Goal: Browse casually: Explore the website without a specific task or goal

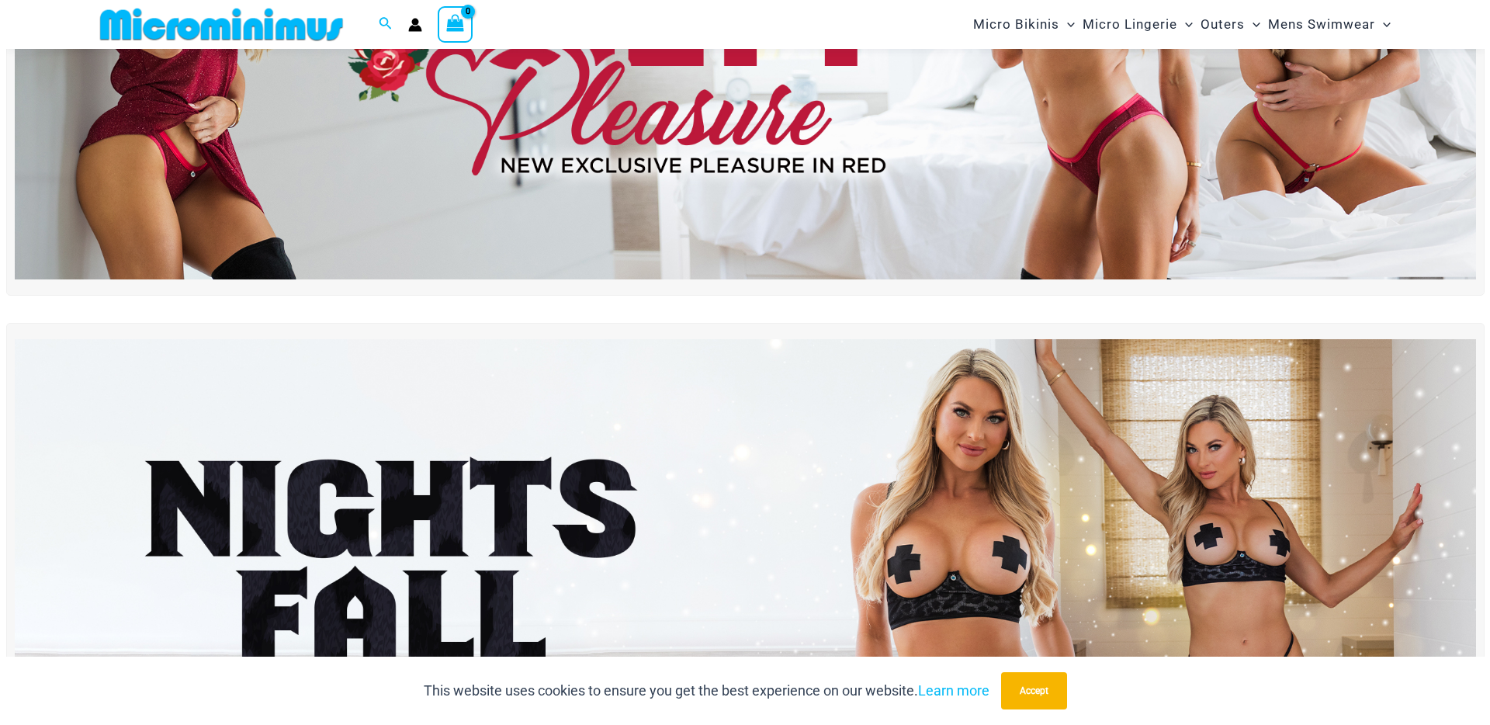
scroll to position [821, 0]
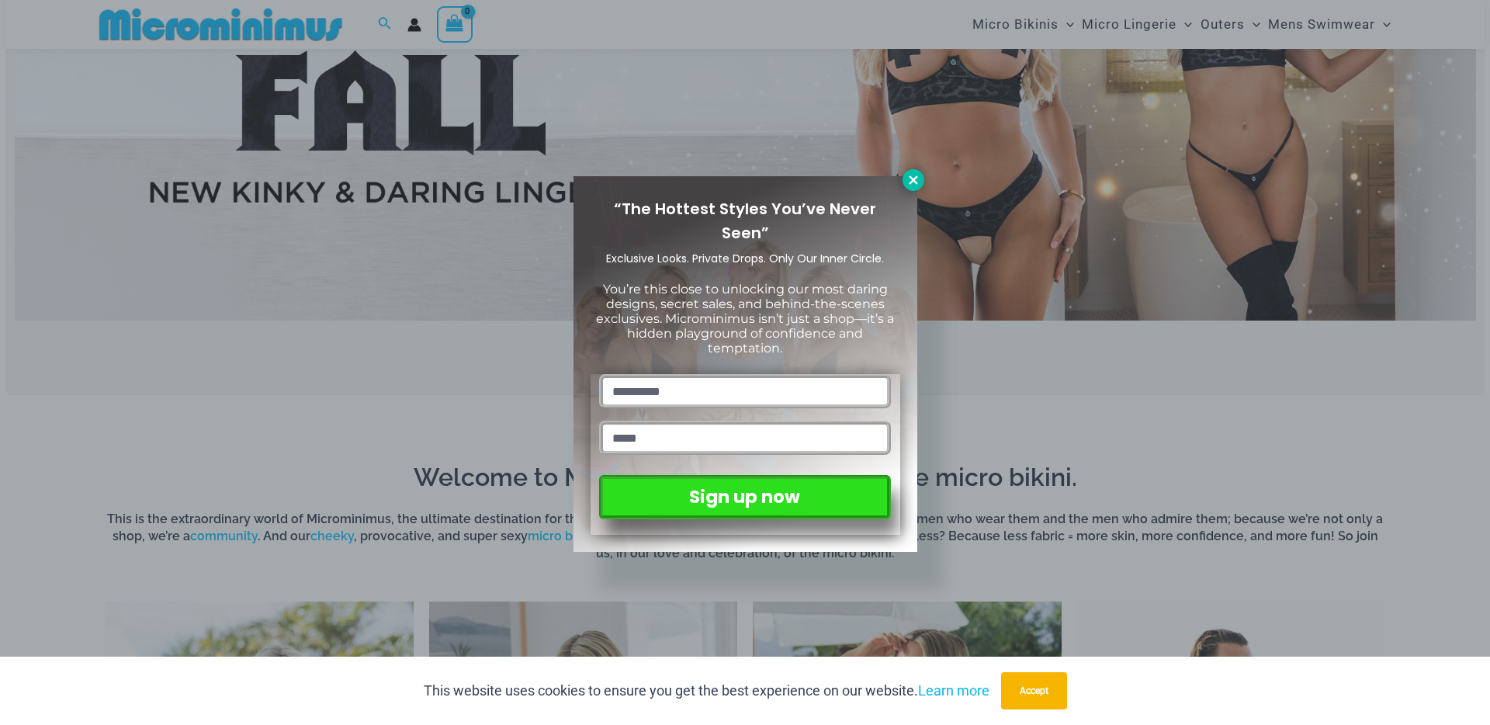
click at [920, 181] on icon at bounding box center [913, 180] width 14 height 14
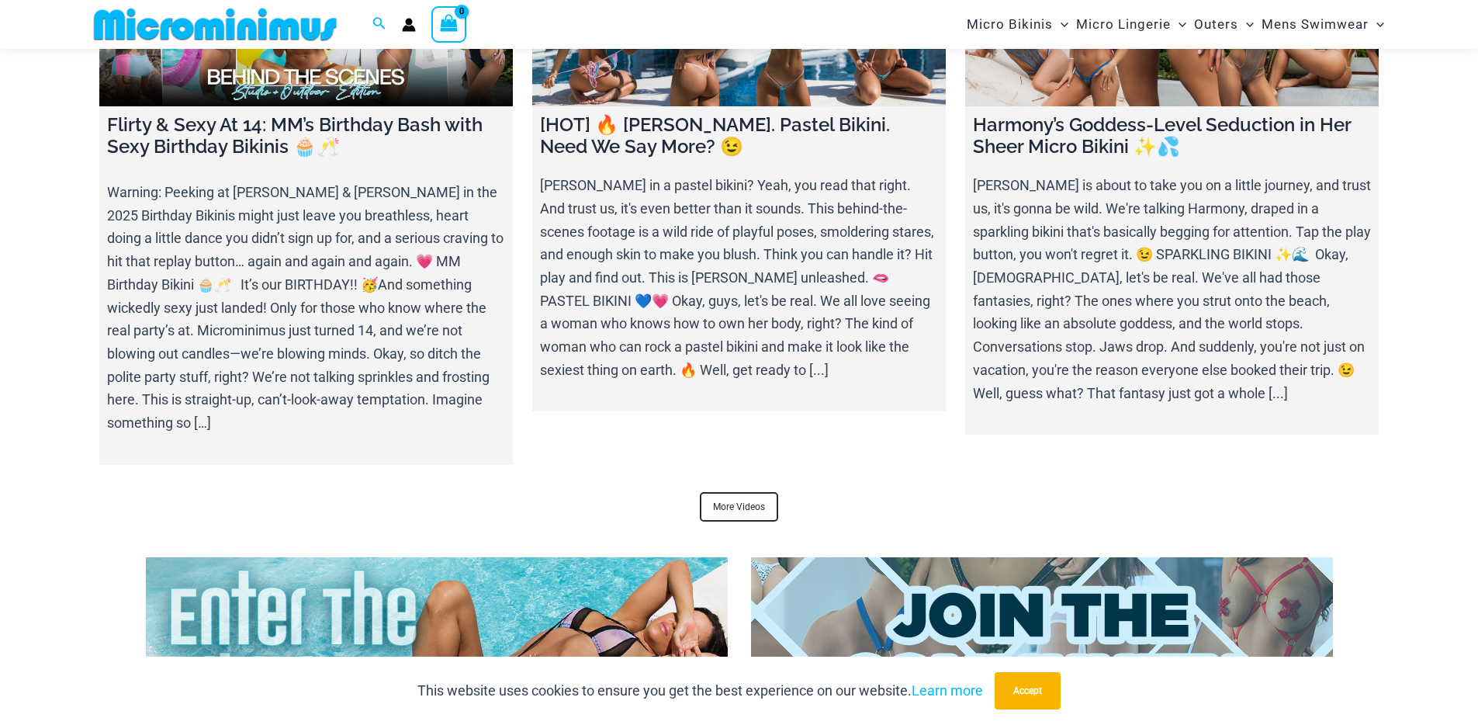
scroll to position [6012, 0]
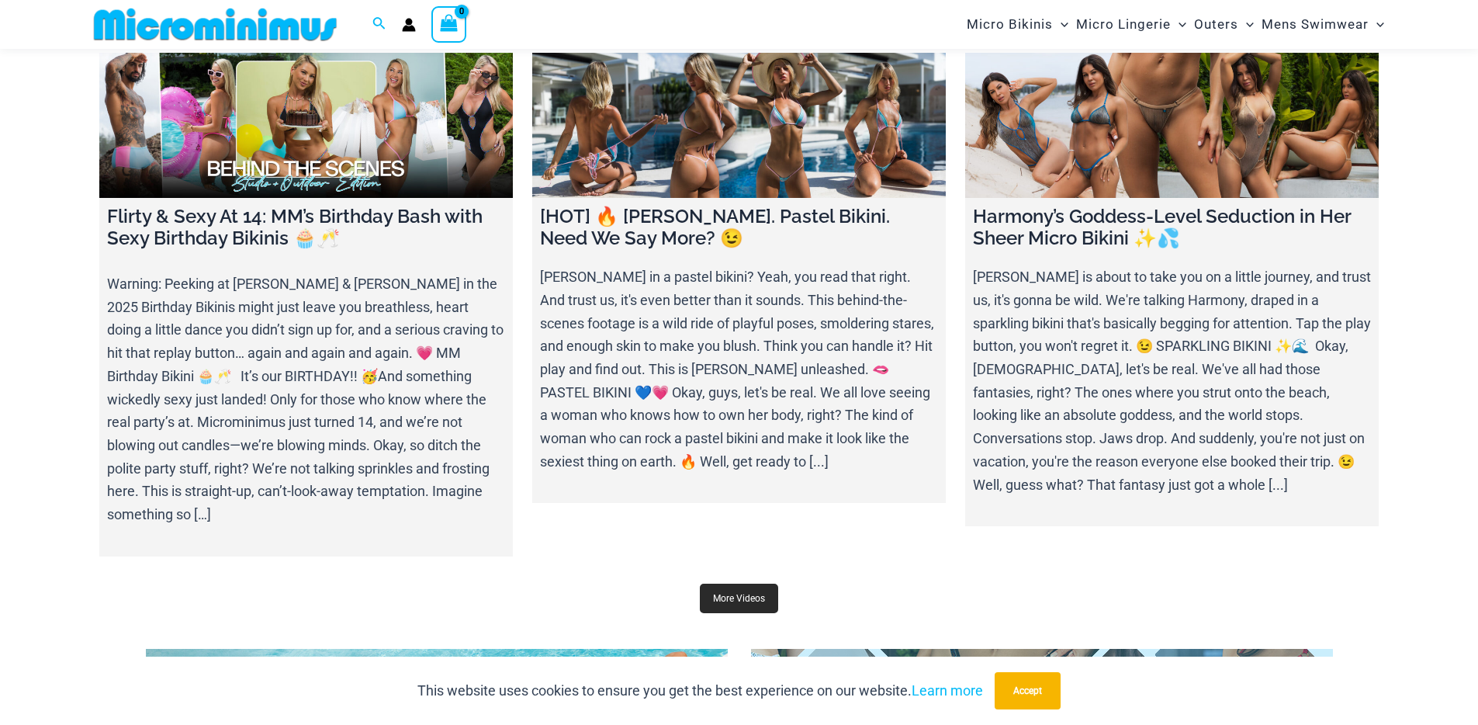
click at [743, 601] on div "video blog Flirty & Sexy At 14: MM’s Birthday Bash with Sexy Birthday Bikinis 🧁…" at bounding box center [740, 316] width 1304 height 626
click at [746, 586] on link "More Videos" at bounding box center [739, 598] width 78 height 29
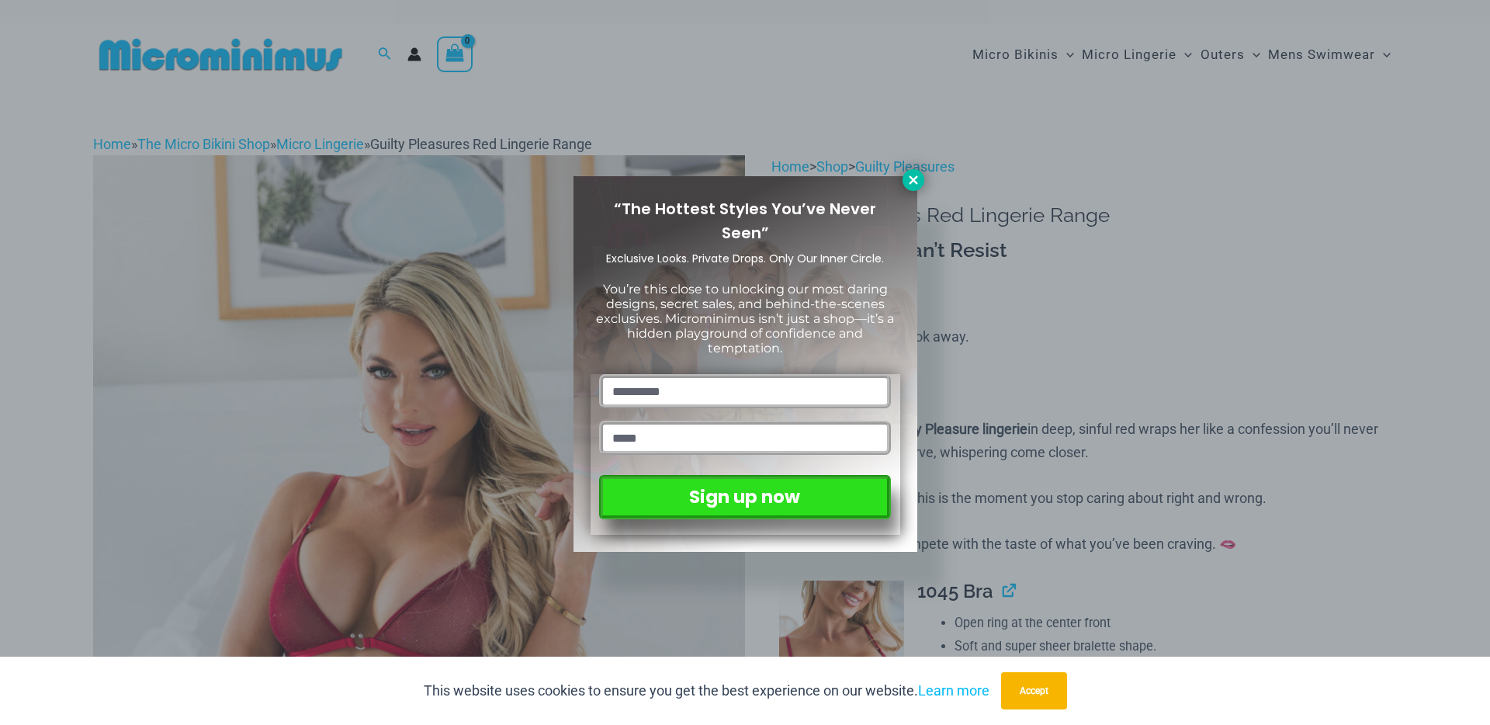
click at [916, 182] on icon at bounding box center [913, 180] width 14 height 14
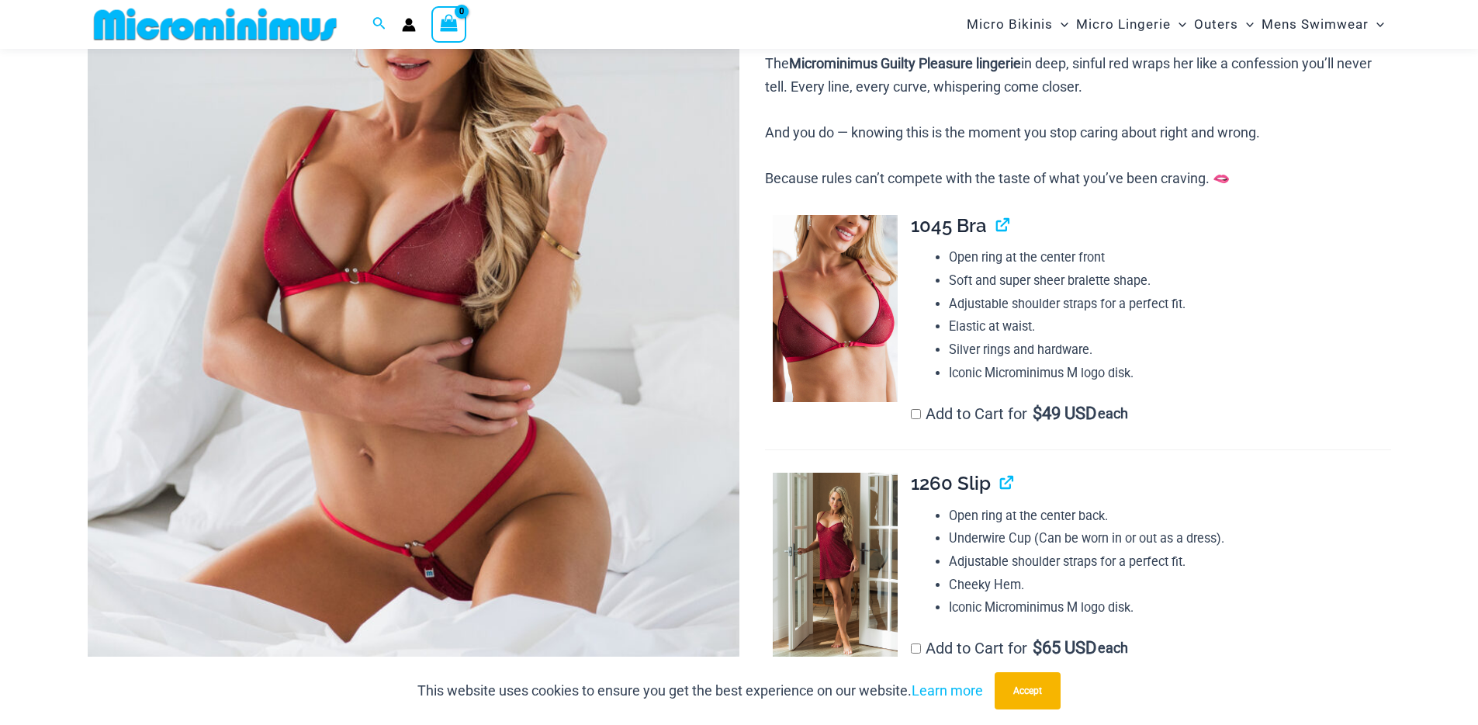
scroll to position [350, 0]
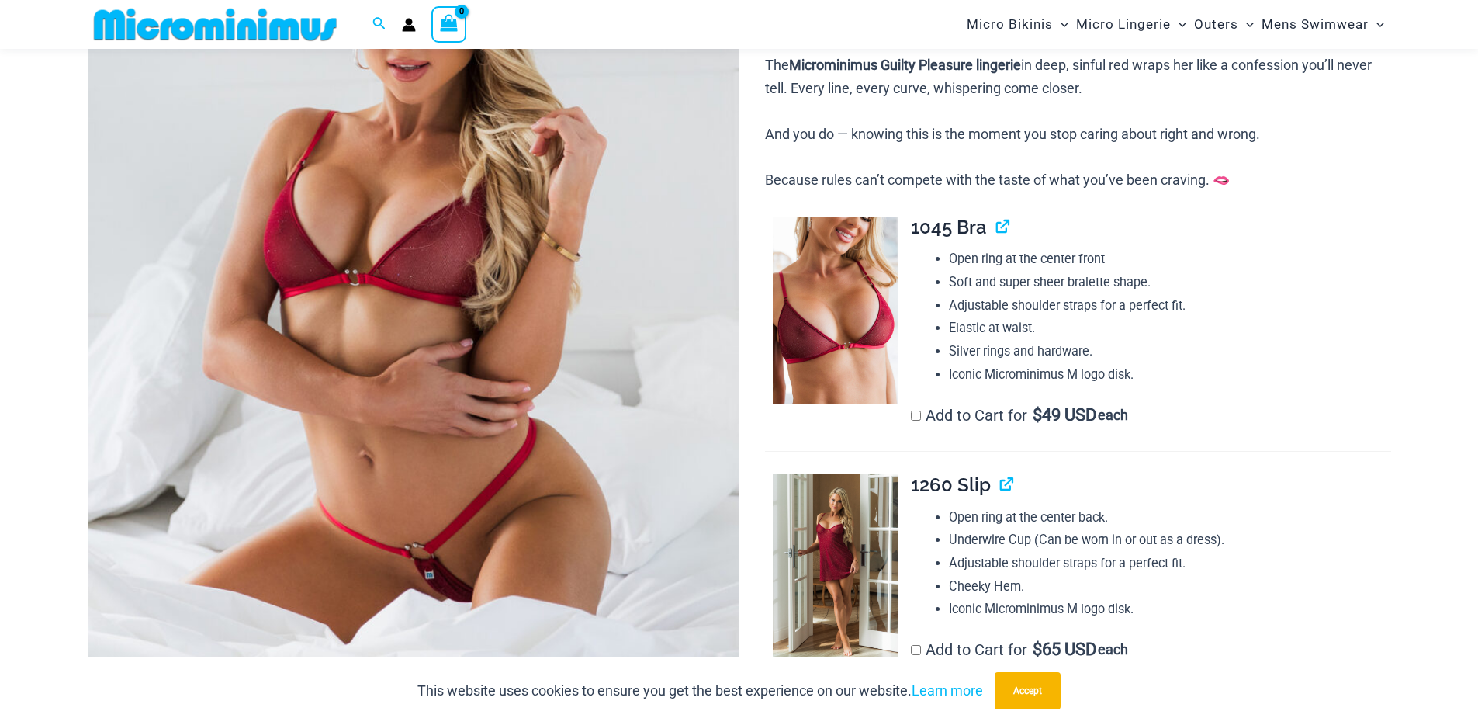
click at [577, 281] on img at bounding box center [414, 280] width 652 height 978
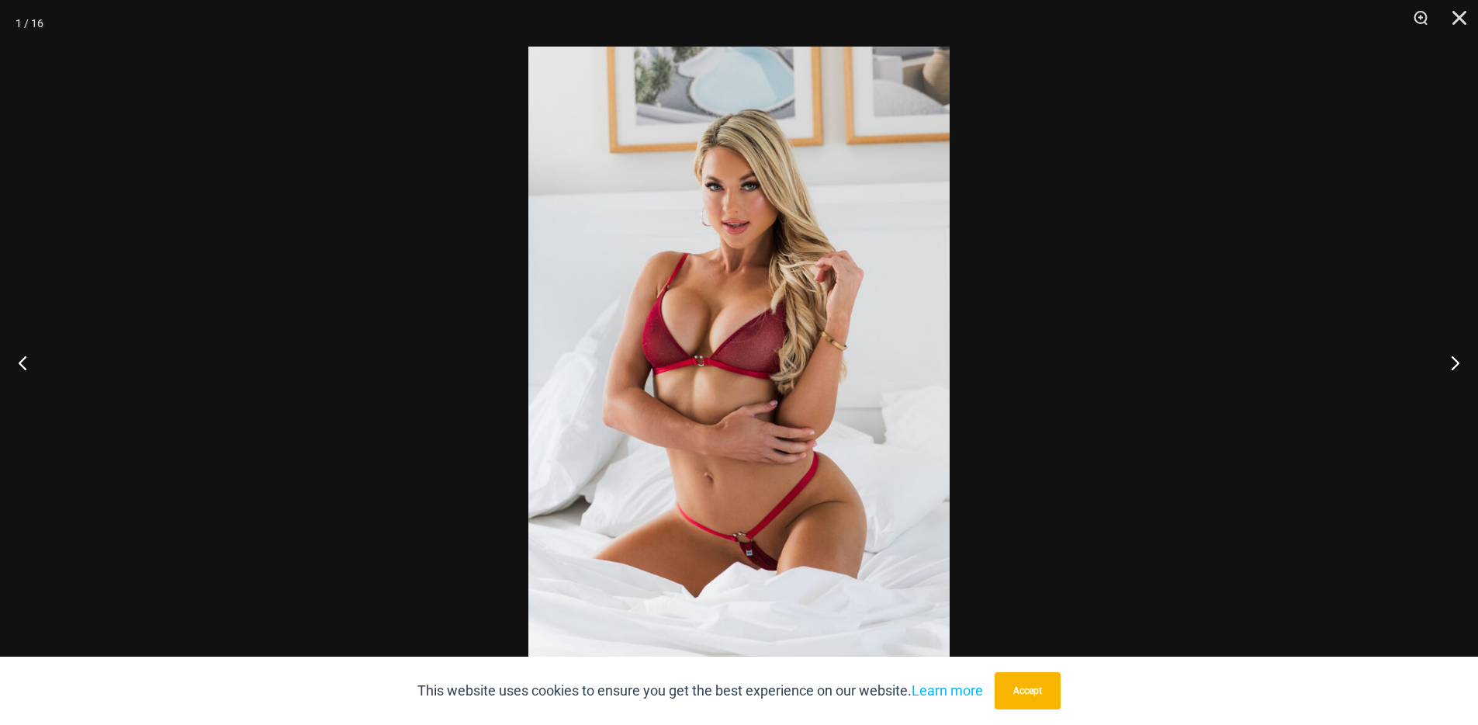
click at [625, 279] on img at bounding box center [738, 363] width 421 height 632
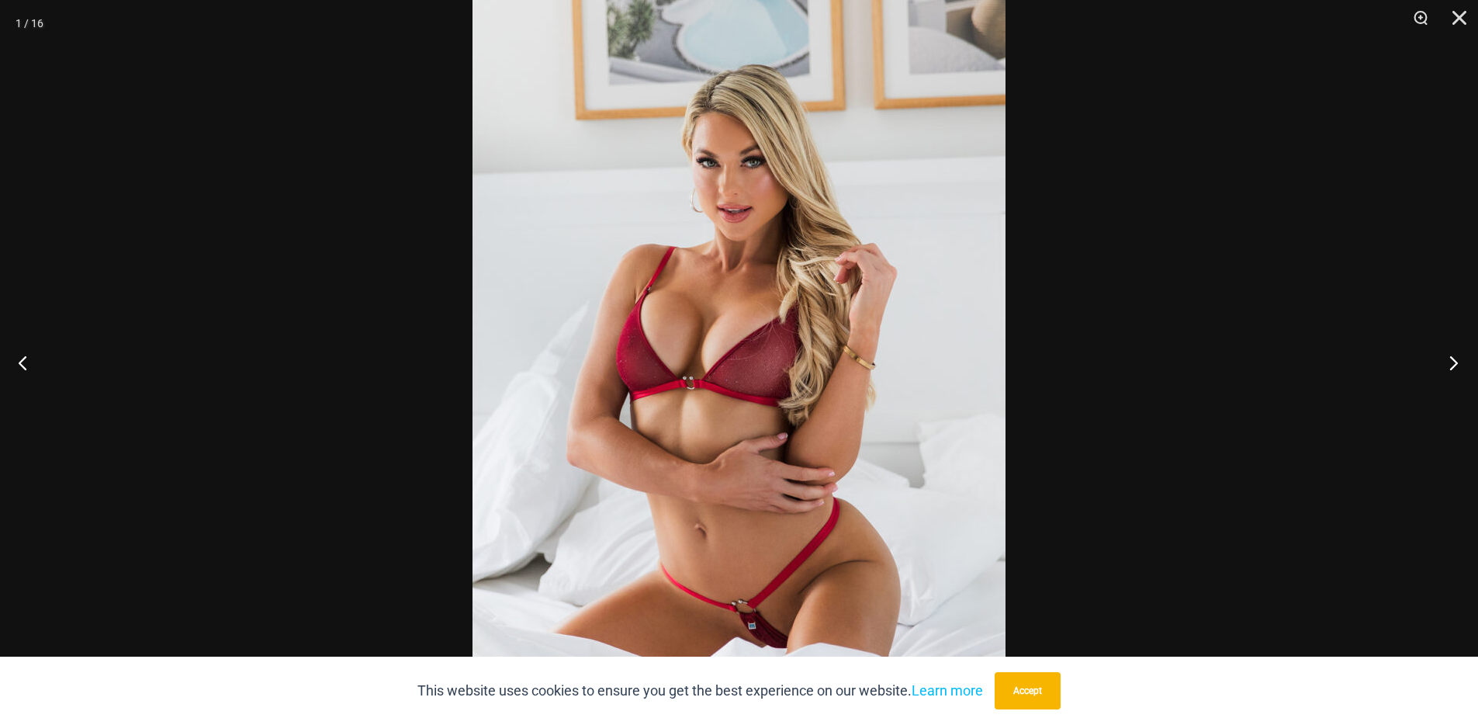
click at [1443, 354] on button "Next" at bounding box center [1449, 363] width 58 height 78
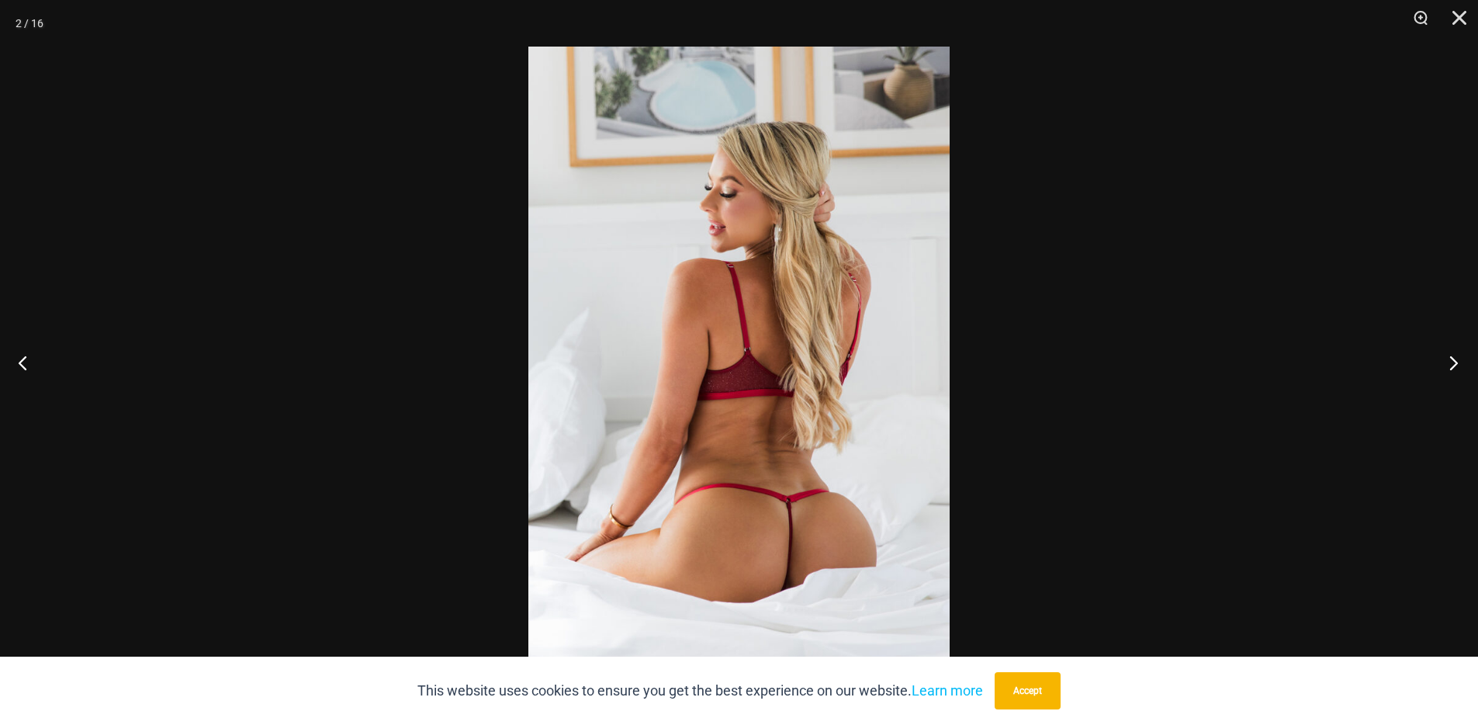
click at [1443, 355] on button "Next" at bounding box center [1449, 363] width 58 height 78
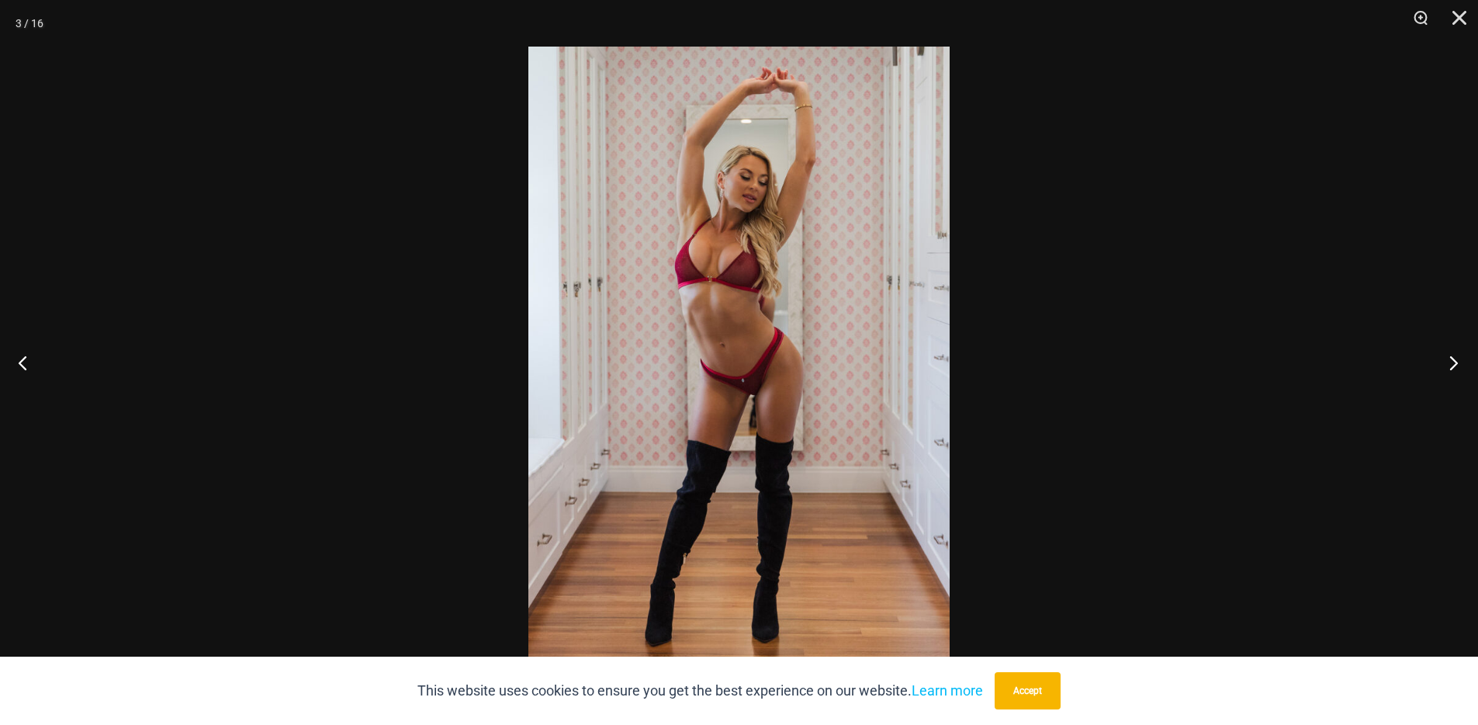
click at [1443, 355] on button "Next" at bounding box center [1449, 363] width 58 height 78
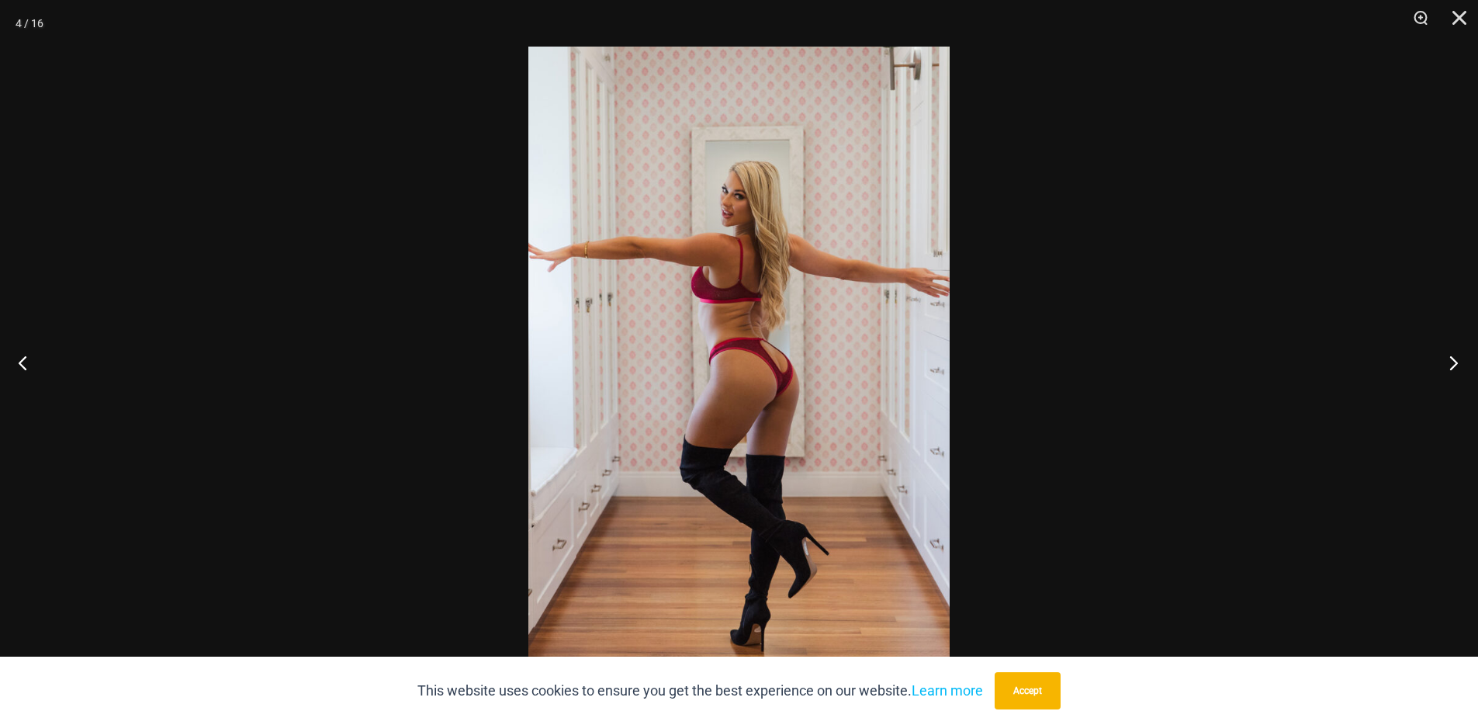
click at [1443, 355] on button "Next" at bounding box center [1449, 363] width 58 height 78
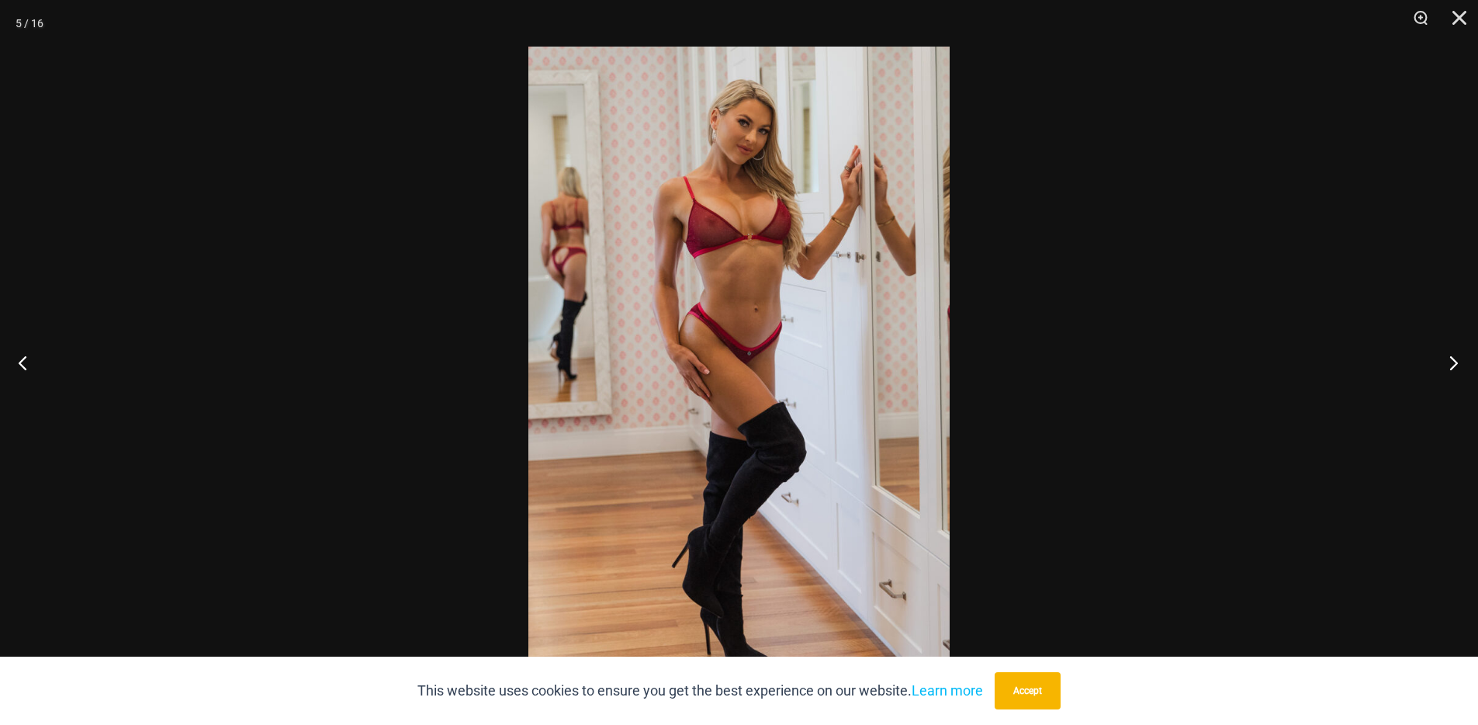
click at [1443, 355] on button "Next" at bounding box center [1449, 363] width 58 height 78
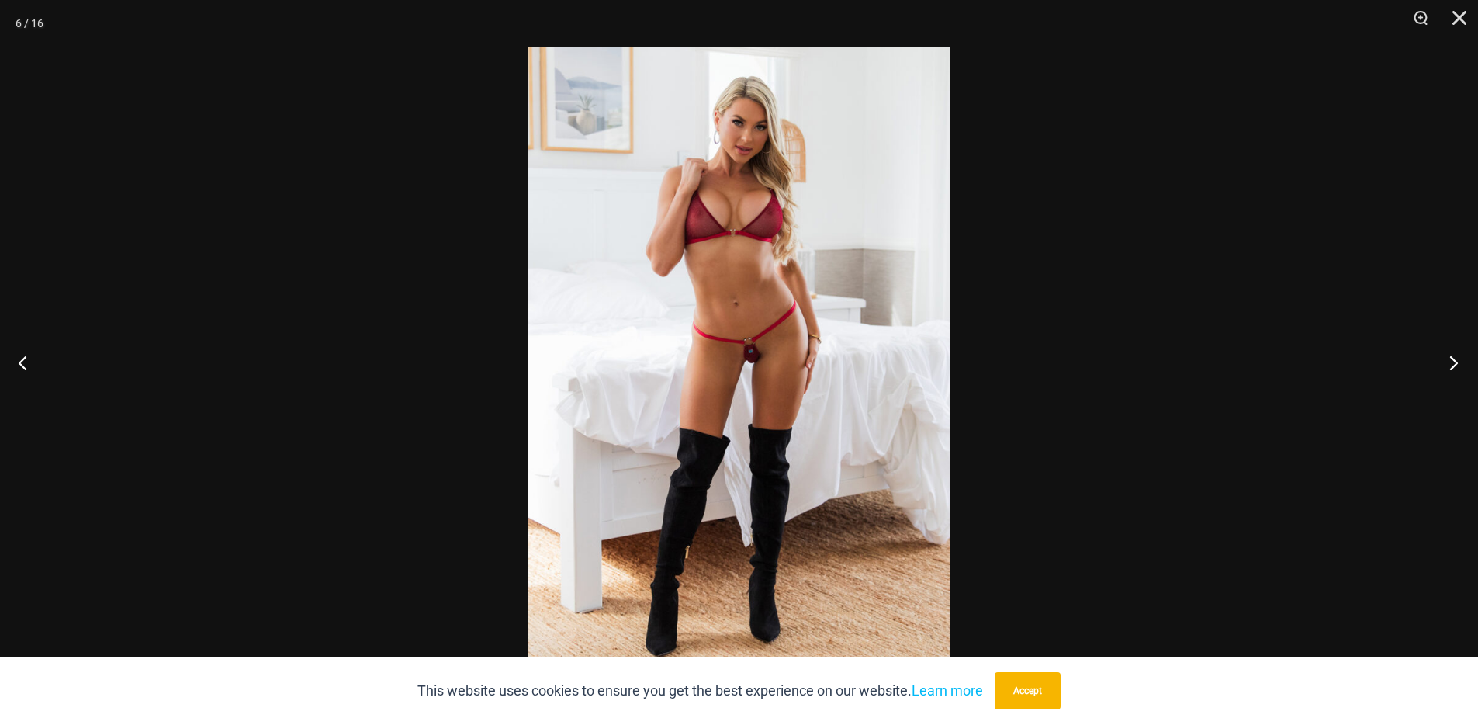
click at [1443, 355] on button "Next" at bounding box center [1449, 363] width 58 height 78
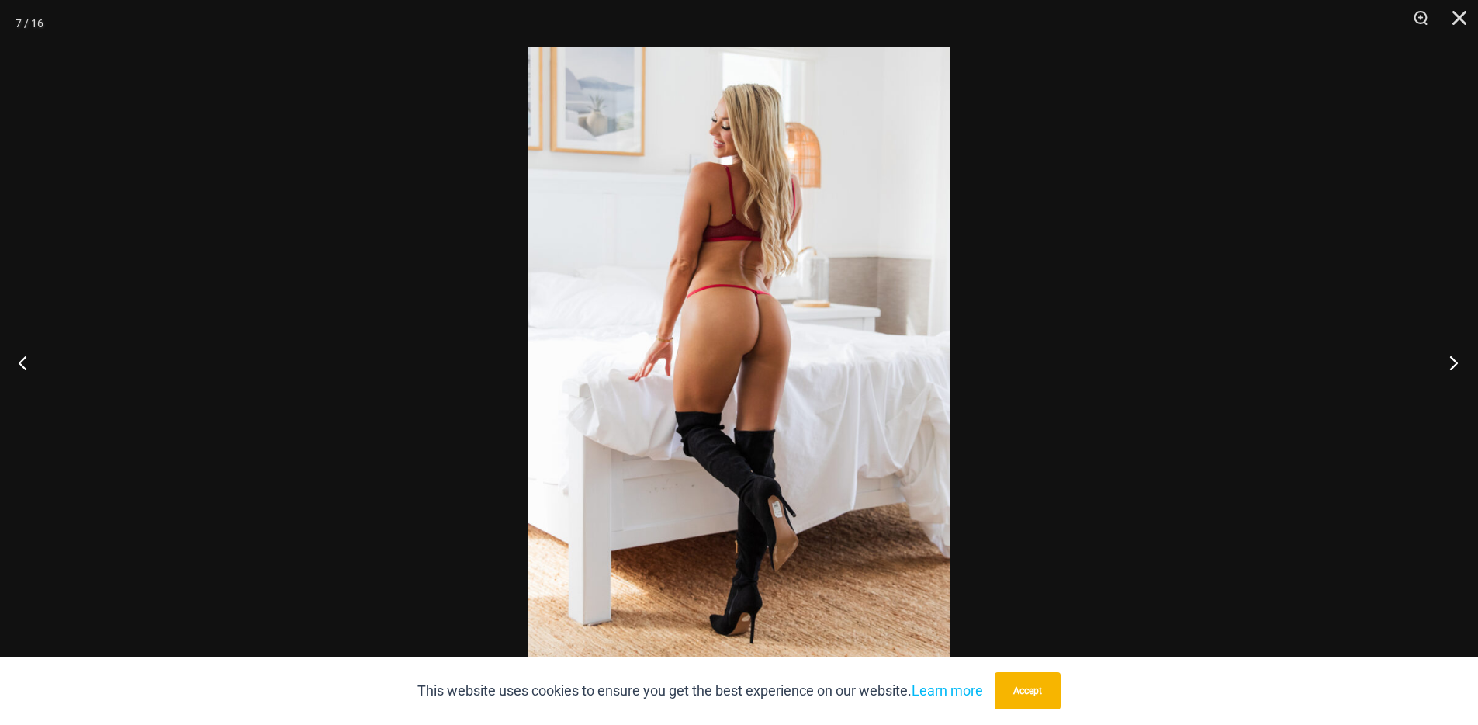
click at [1443, 355] on button "Next" at bounding box center [1449, 363] width 58 height 78
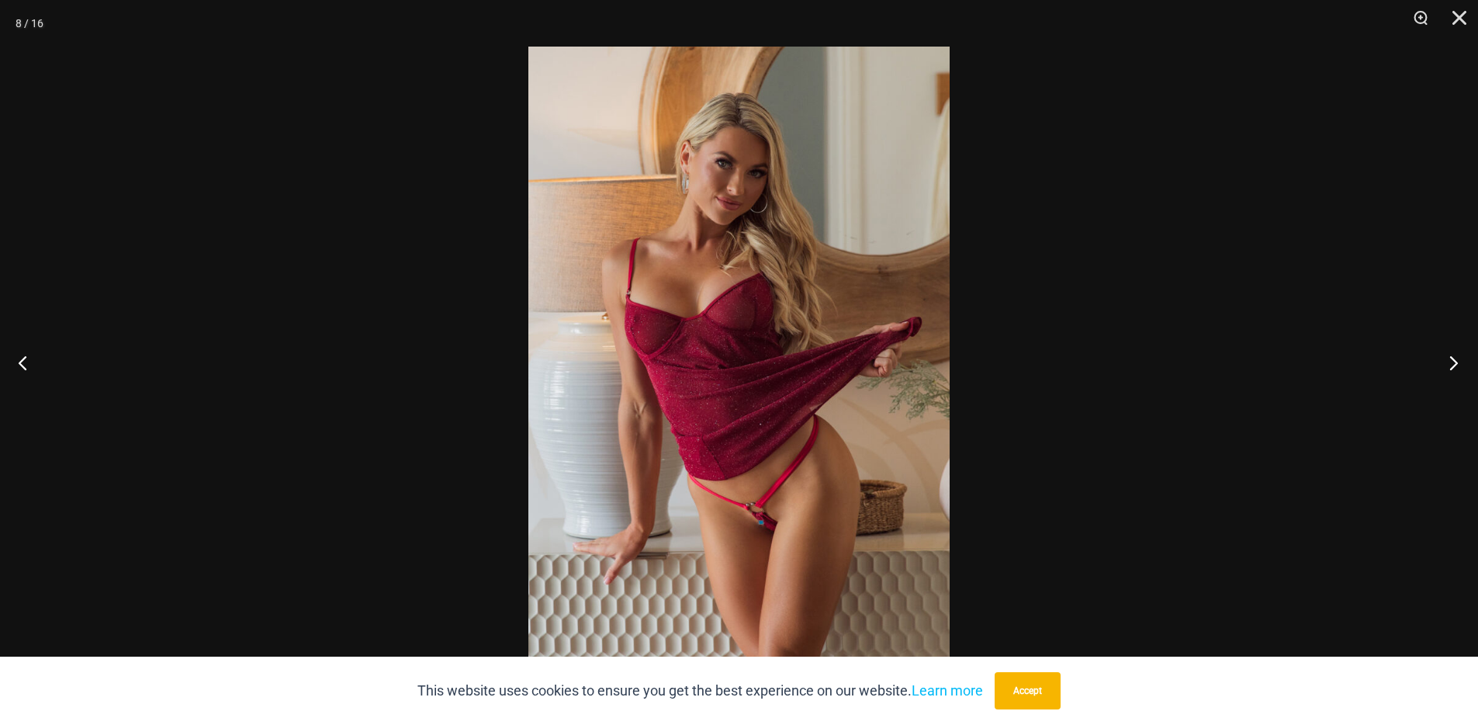
click at [1443, 355] on button "Next" at bounding box center [1449, 363] width 58 height 78
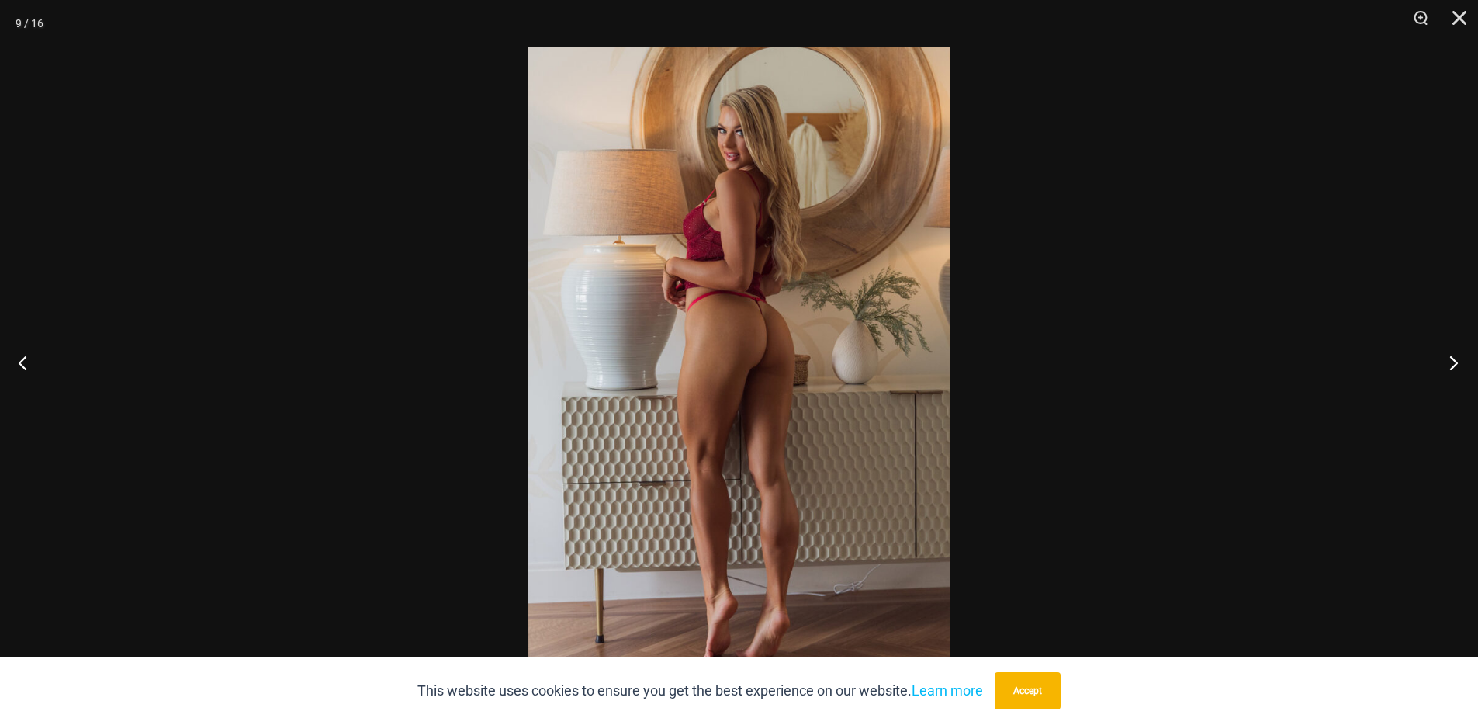
click at [1443, 355] on button "Next" at bounding box center [1449, 363] width 58 height 78
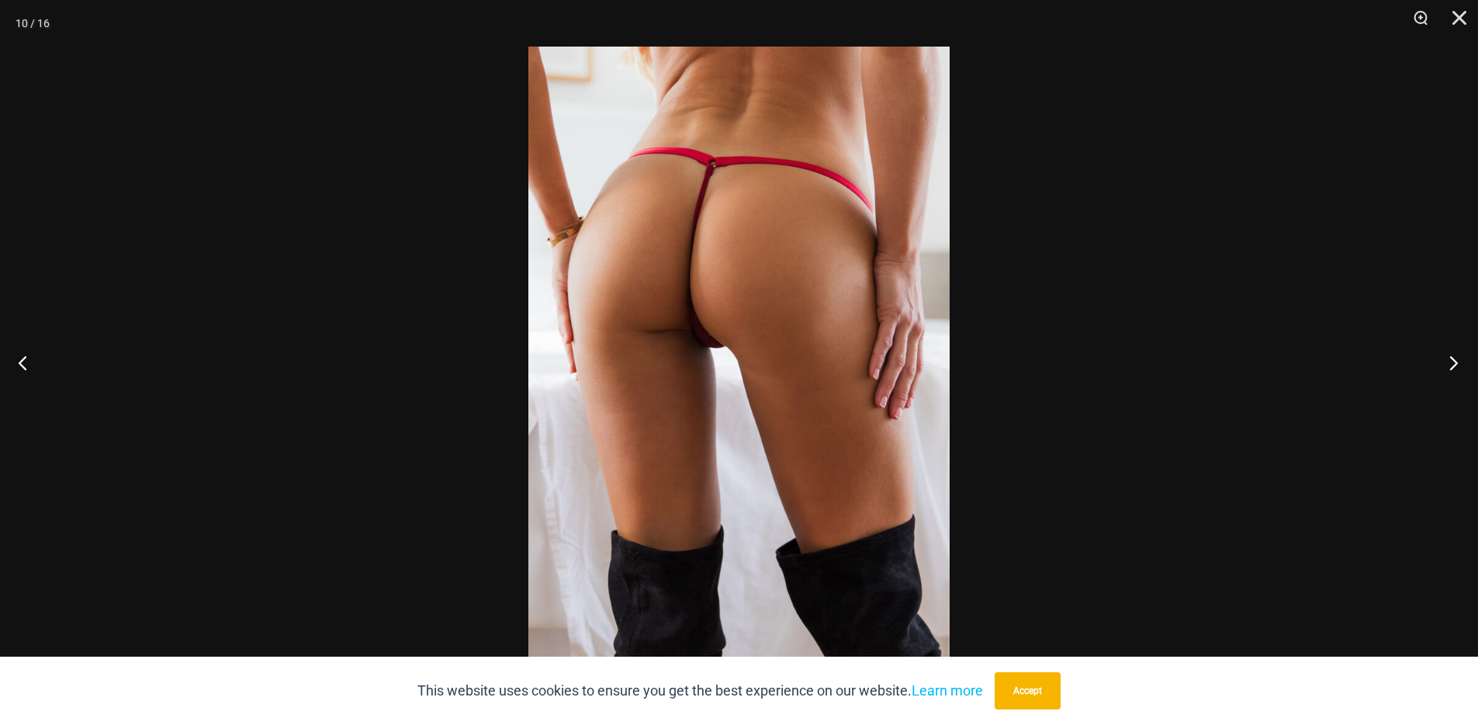
click at [1443, 355] on button "Next" at bounding box center [1449, 363] width 58 height 78
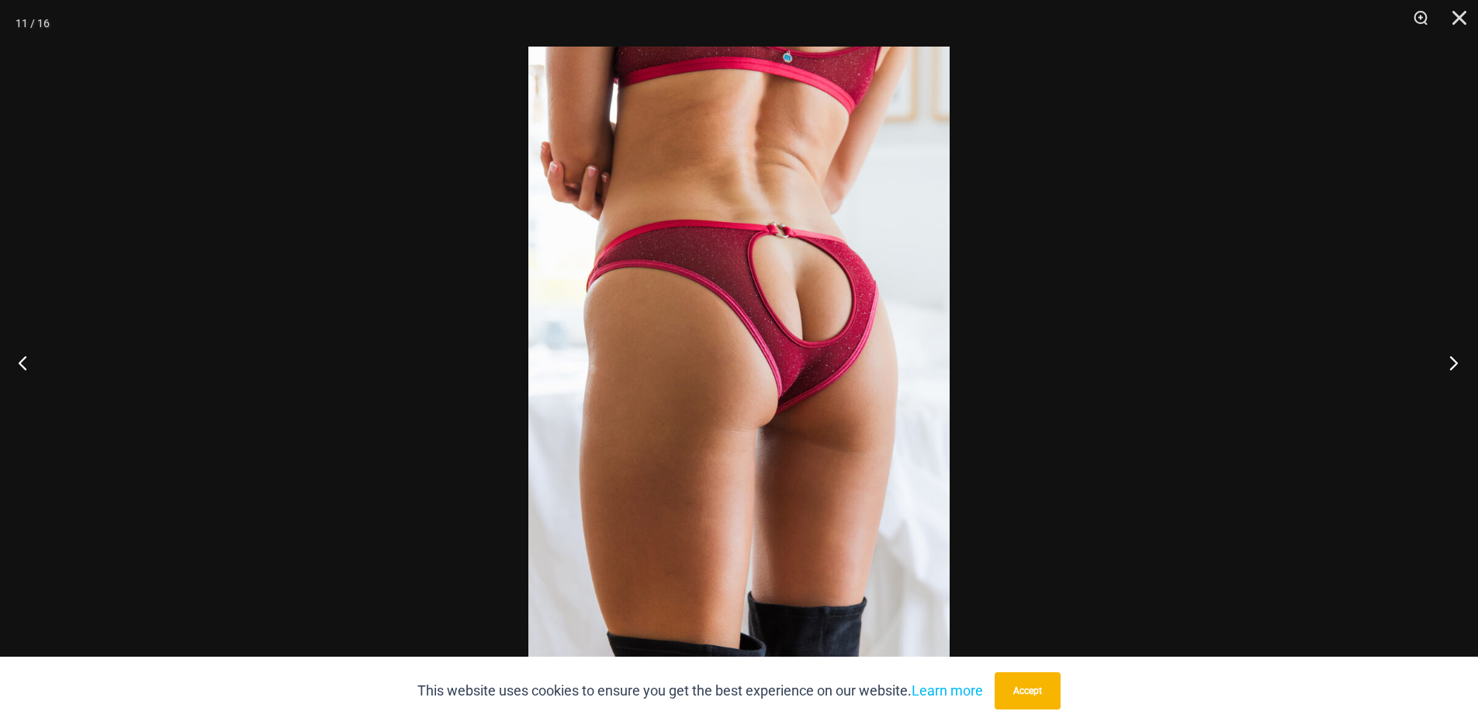
click at [1443, 355] on button "Next" at bounding box center [1449, 363] width 58 height 78
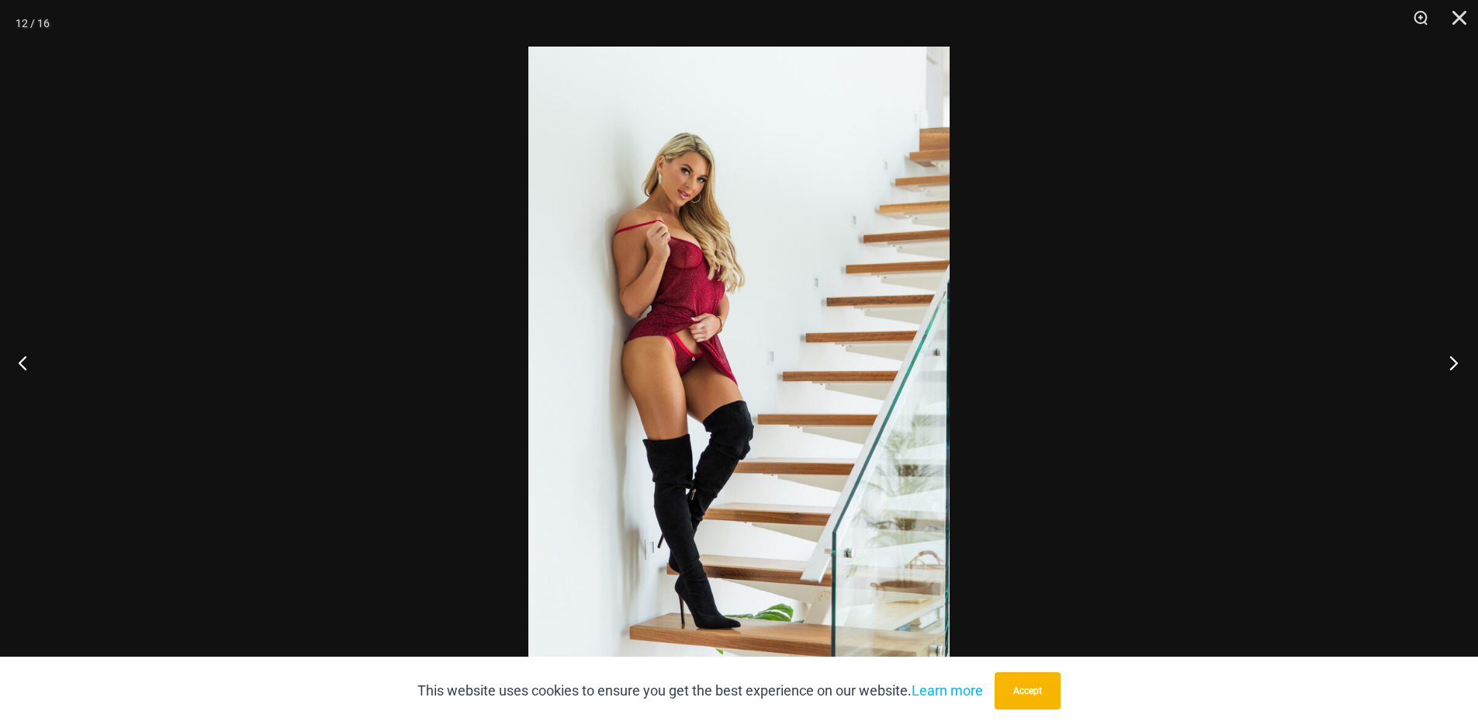
click at [1443, 355] on button "Next" at bounding box center [1449, 363] width 58 height 78
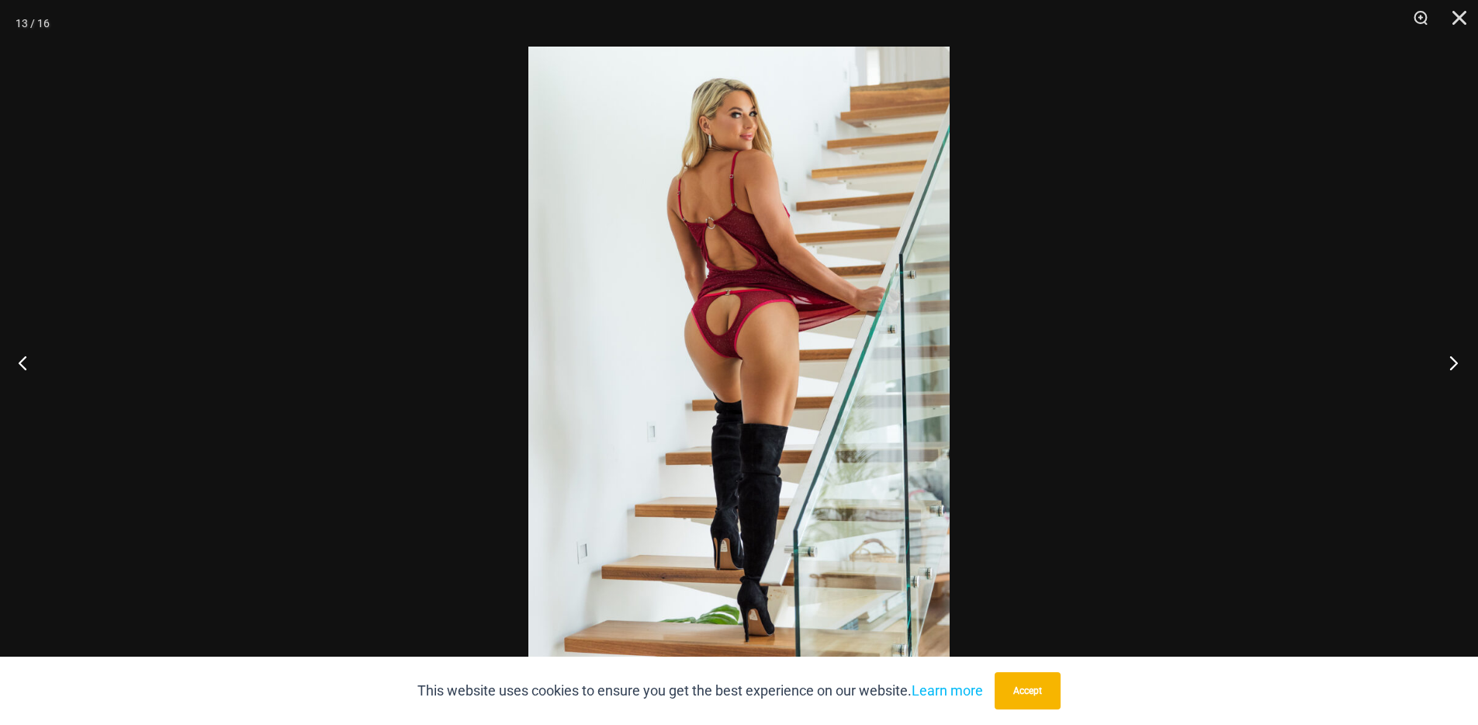
click at [1443, 355] on button "Next" at bounding box center [1449, 363] width 58 height 78
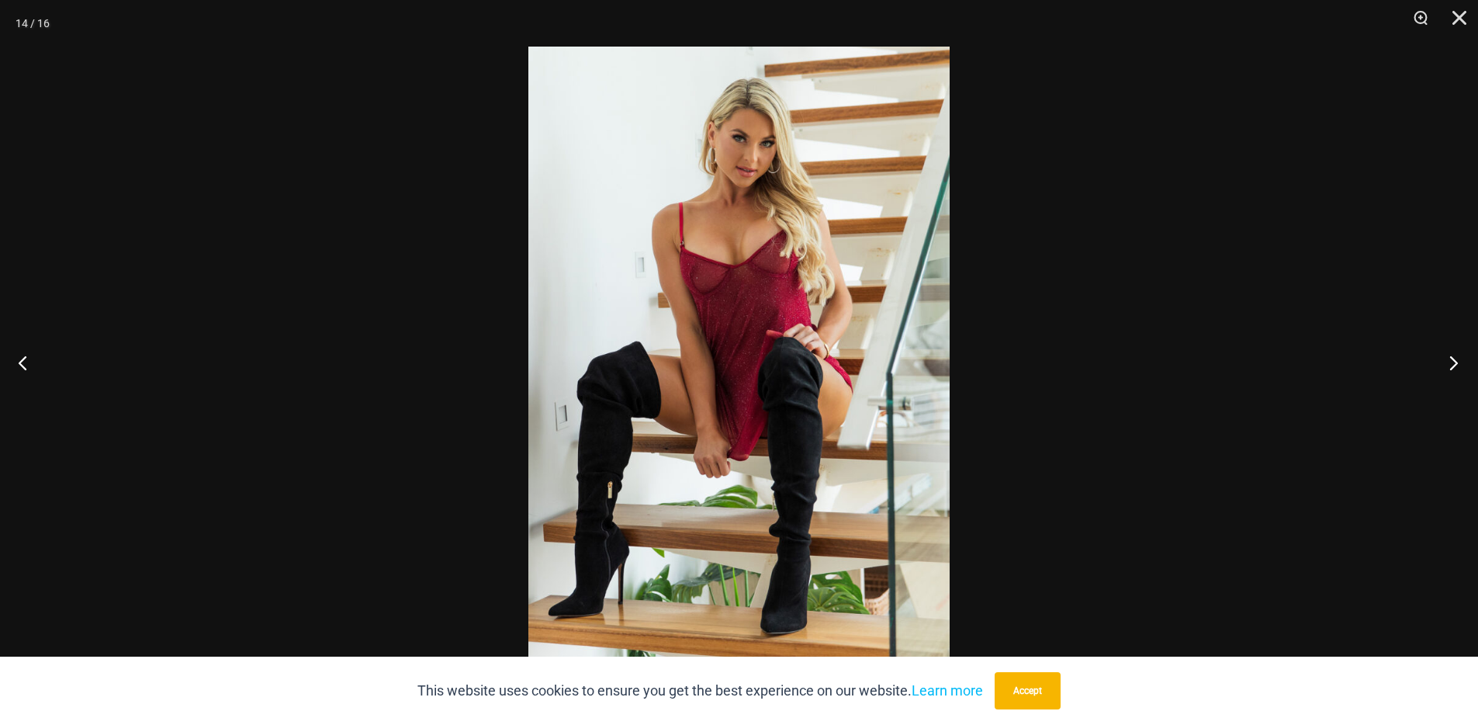
click at [1443, 355] on button "Next" at bounding box center [1449, 363] width 58 height 78
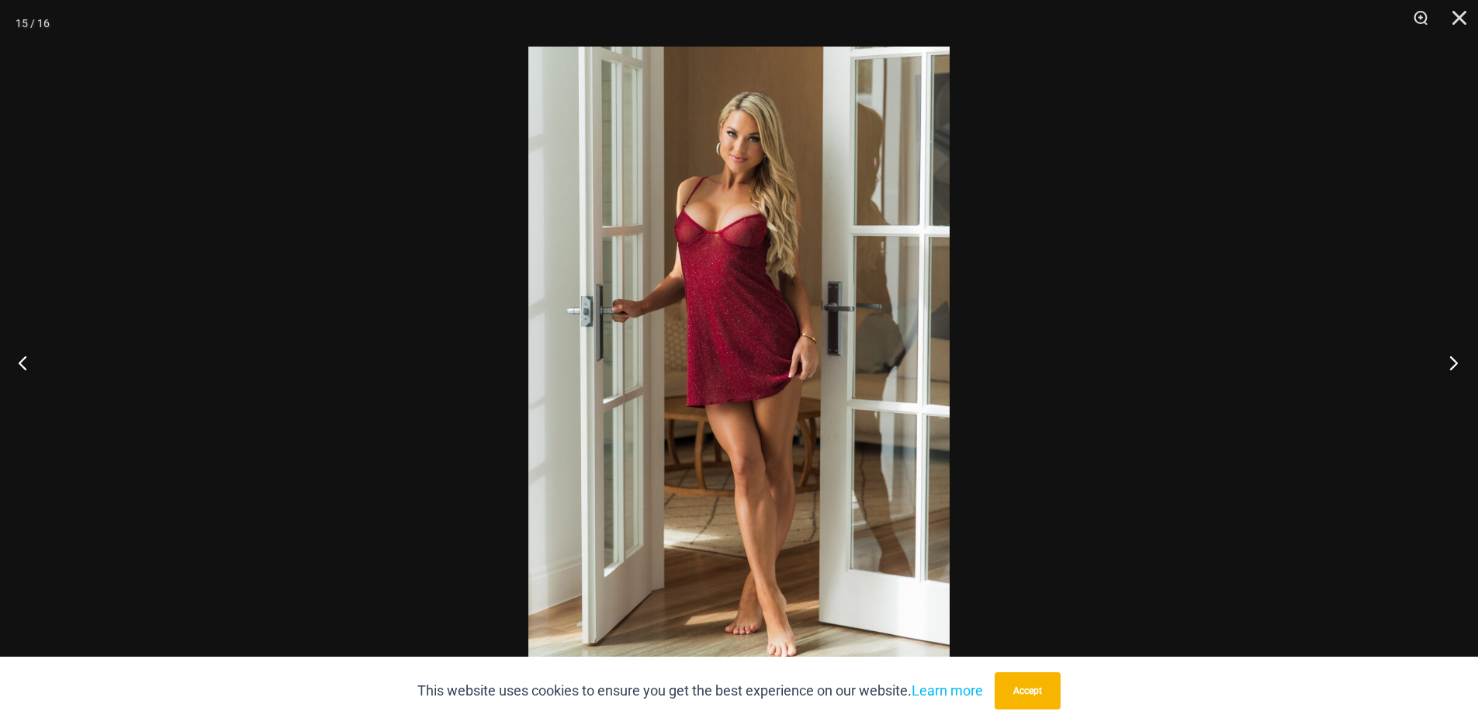
click at [1443, 355] on button "Next" at bounding box center [1449, 363] width 58 height 78
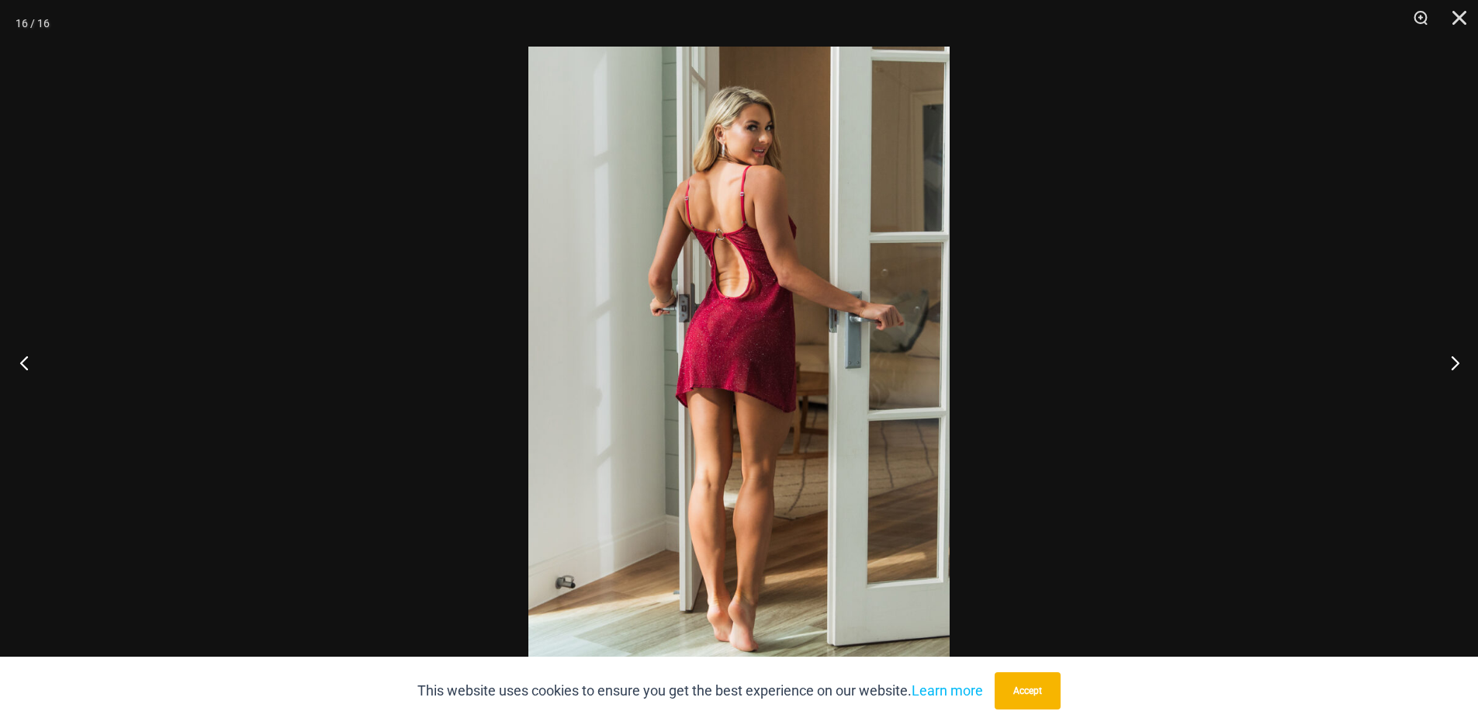
click at [33, 364] on button "Previous" at bounding box center [29, 363] width 58 height 78
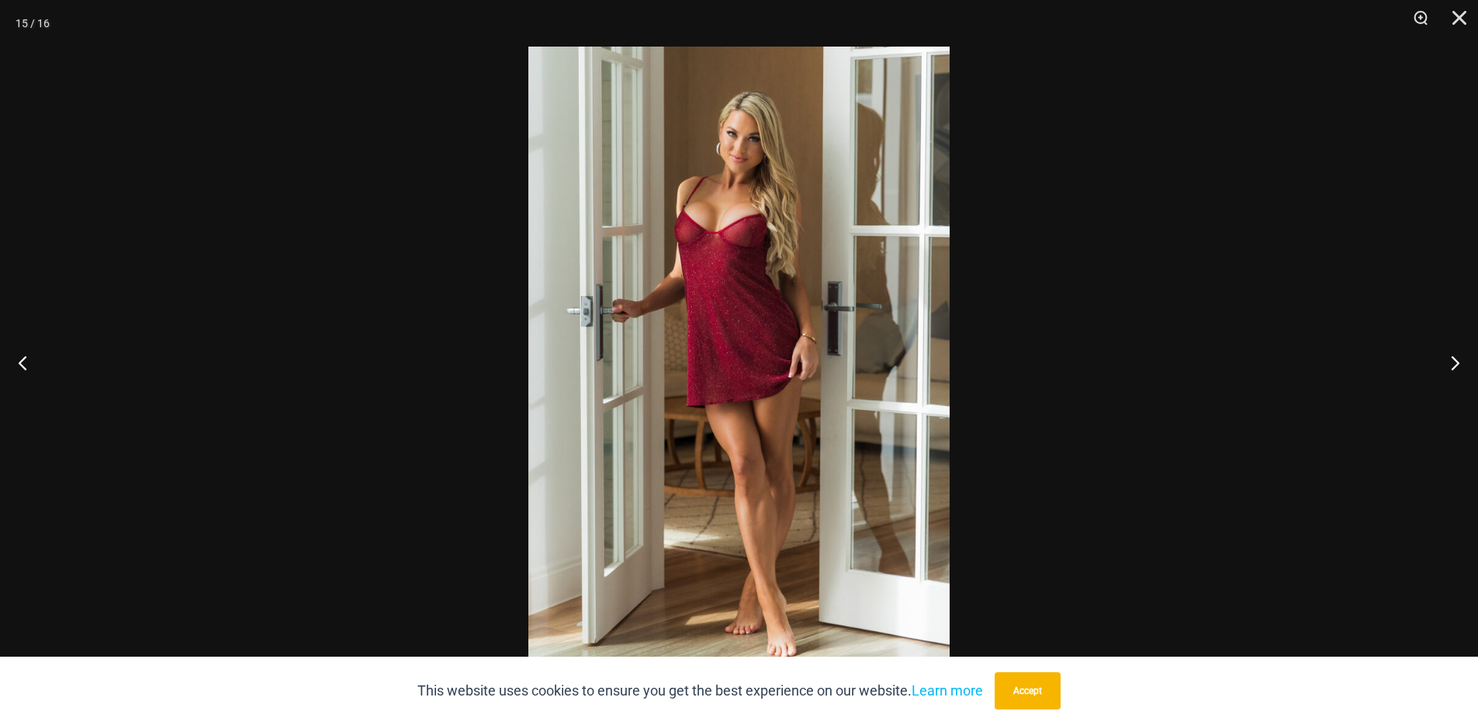
click at [705, 217] on img at bounding box center [738, 363] width 421 height 632
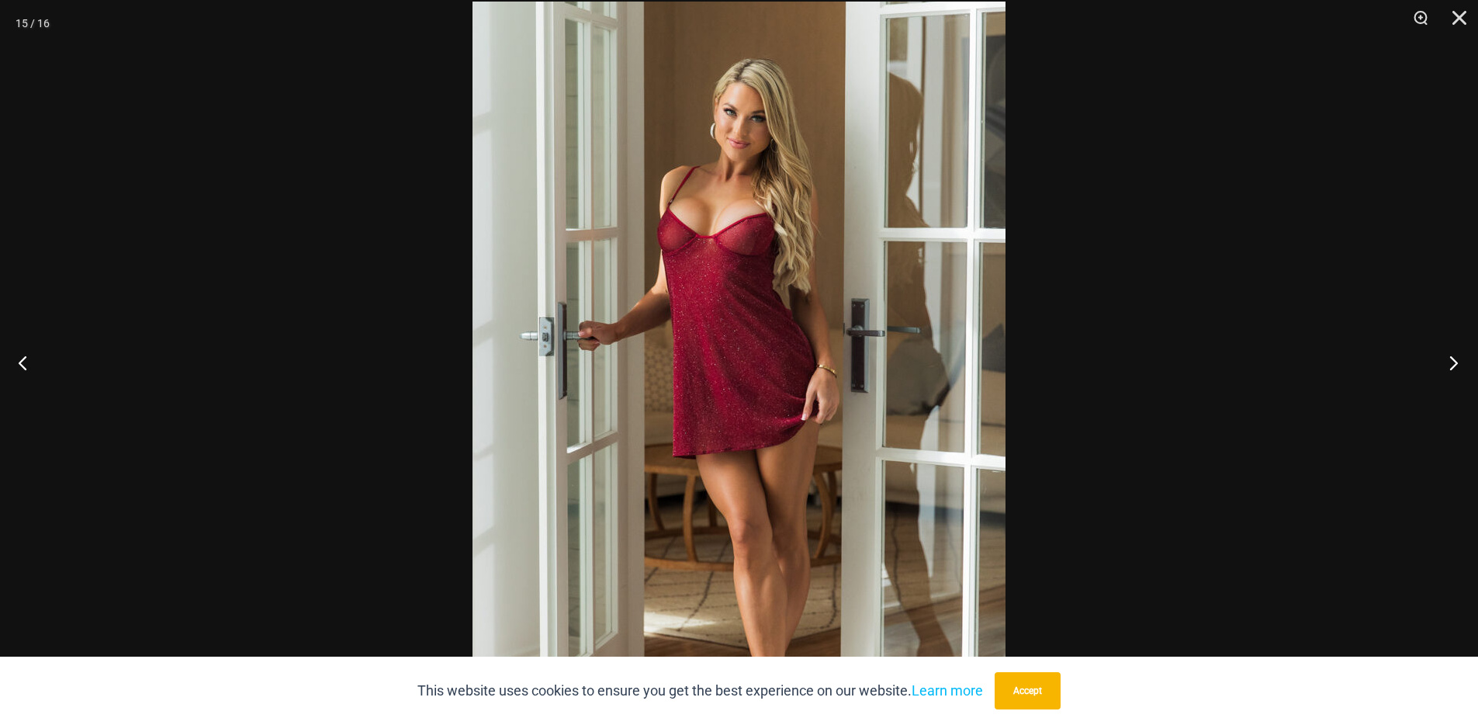
click at [1446, 374] on button "Next" at bounding box center [1449, 363] width 58 height 78
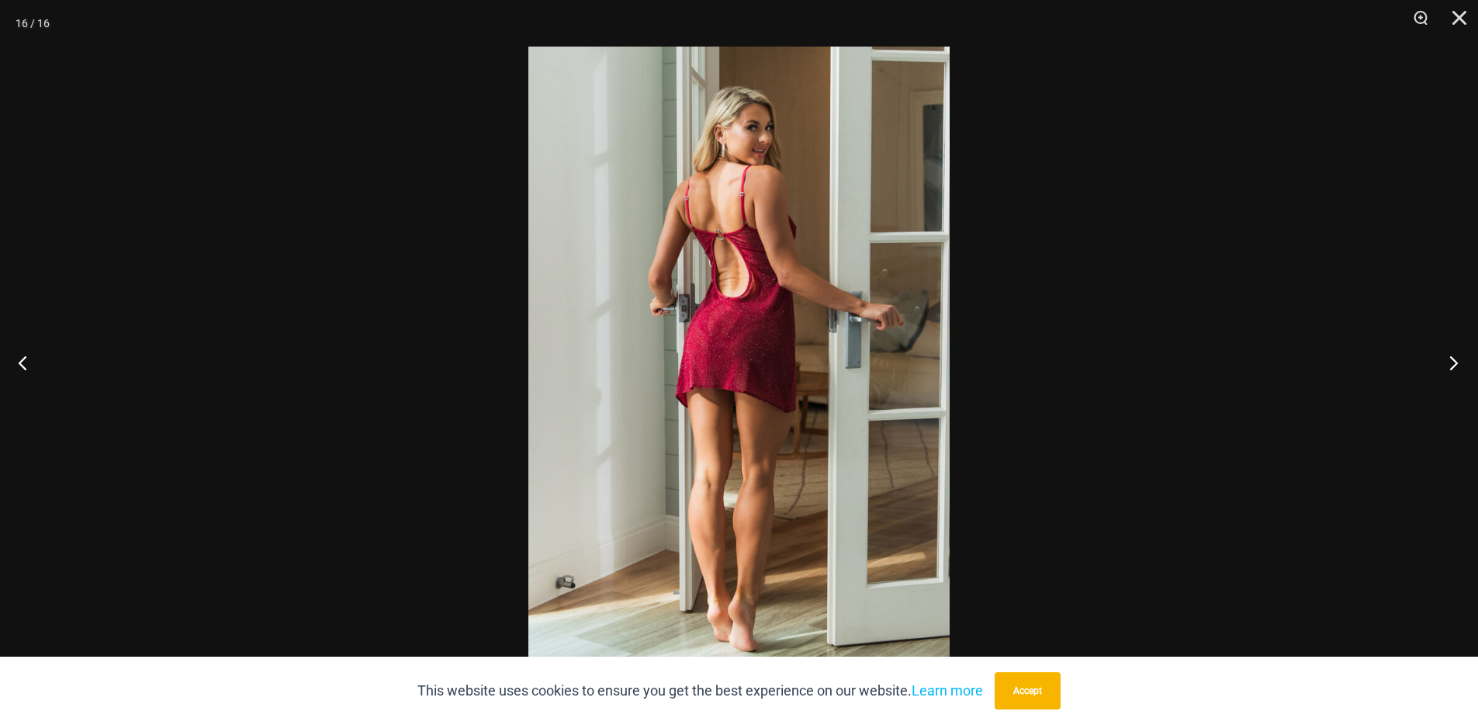
click at [1446, 374] on button "Next" at bounding box center [1449, 363] width 58 height 78
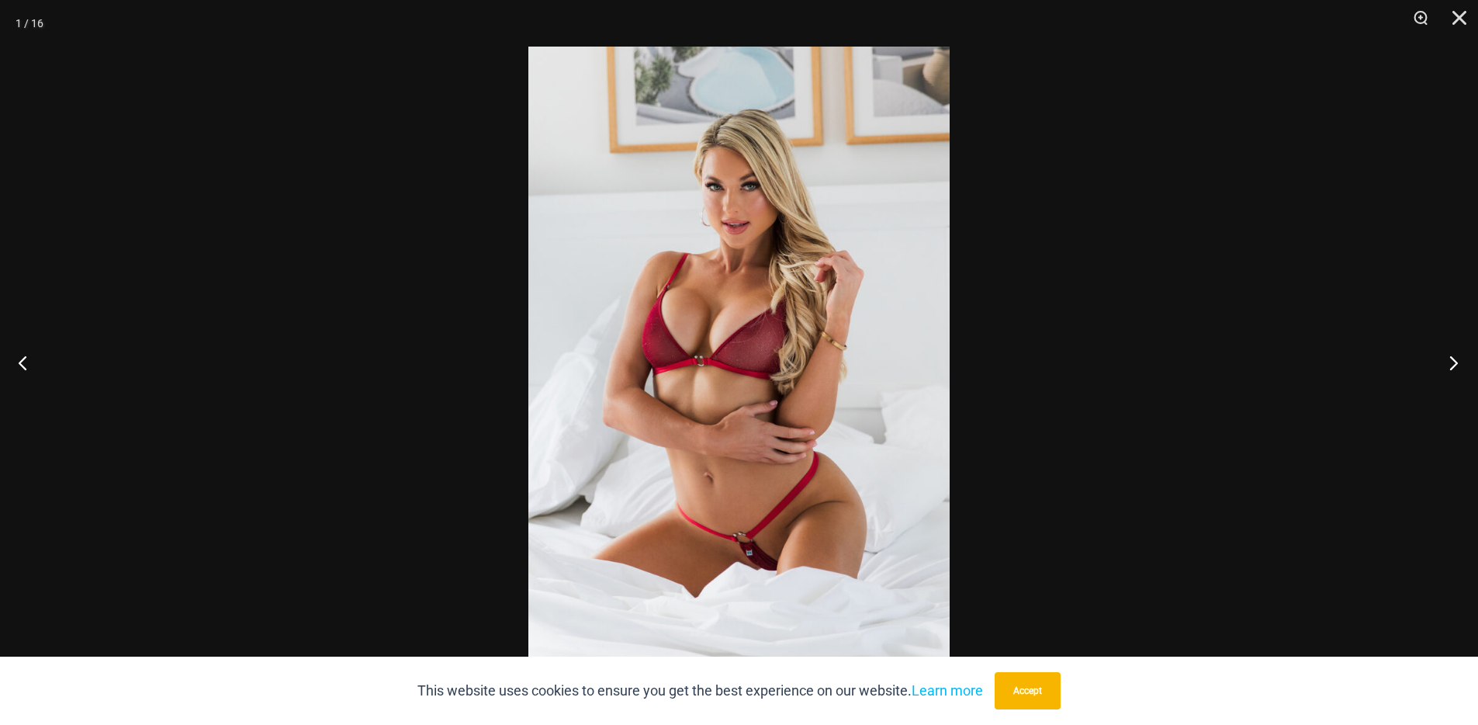
click at [1446, 374] on button "Next" at bounding box center [1449, 363] width 58 height 78
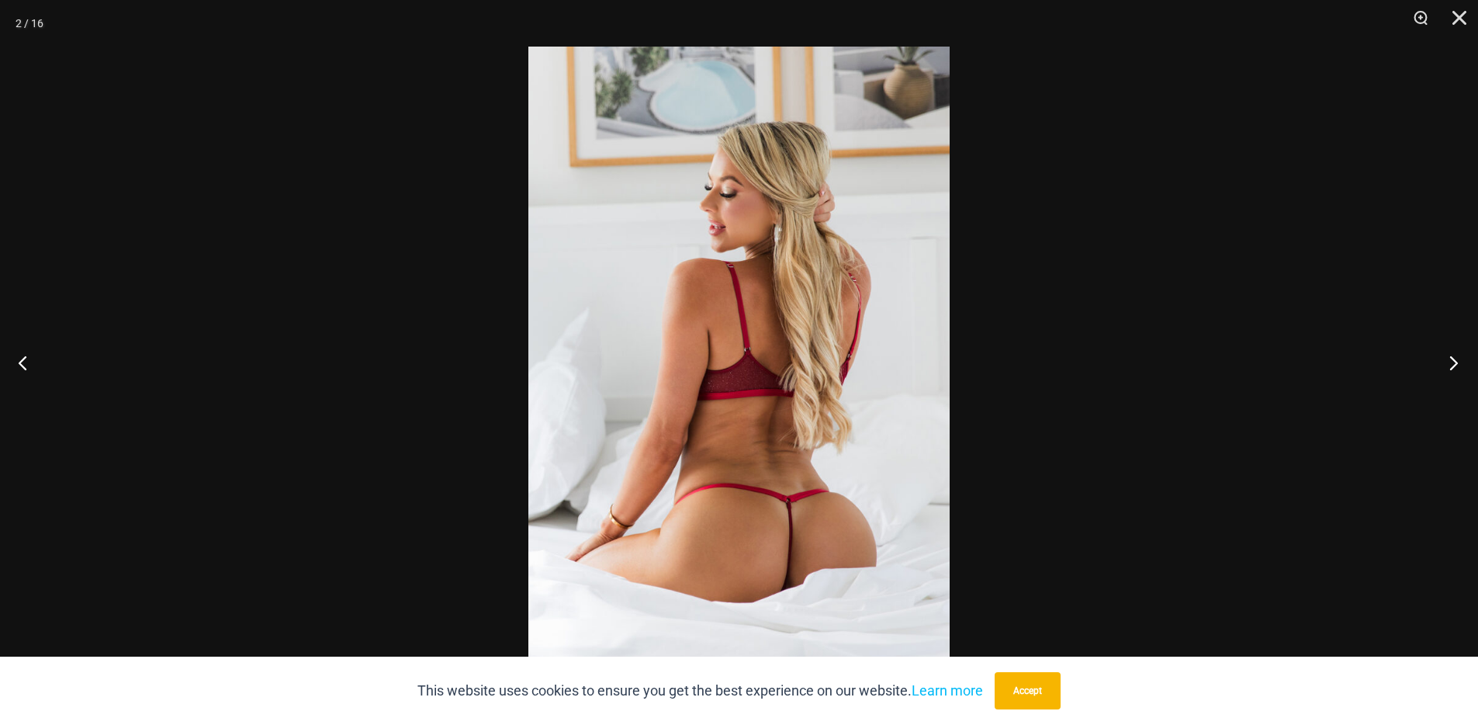
click at [1446, 374] on button "Next" at bounding box center [1449, 363] width 58 height 78
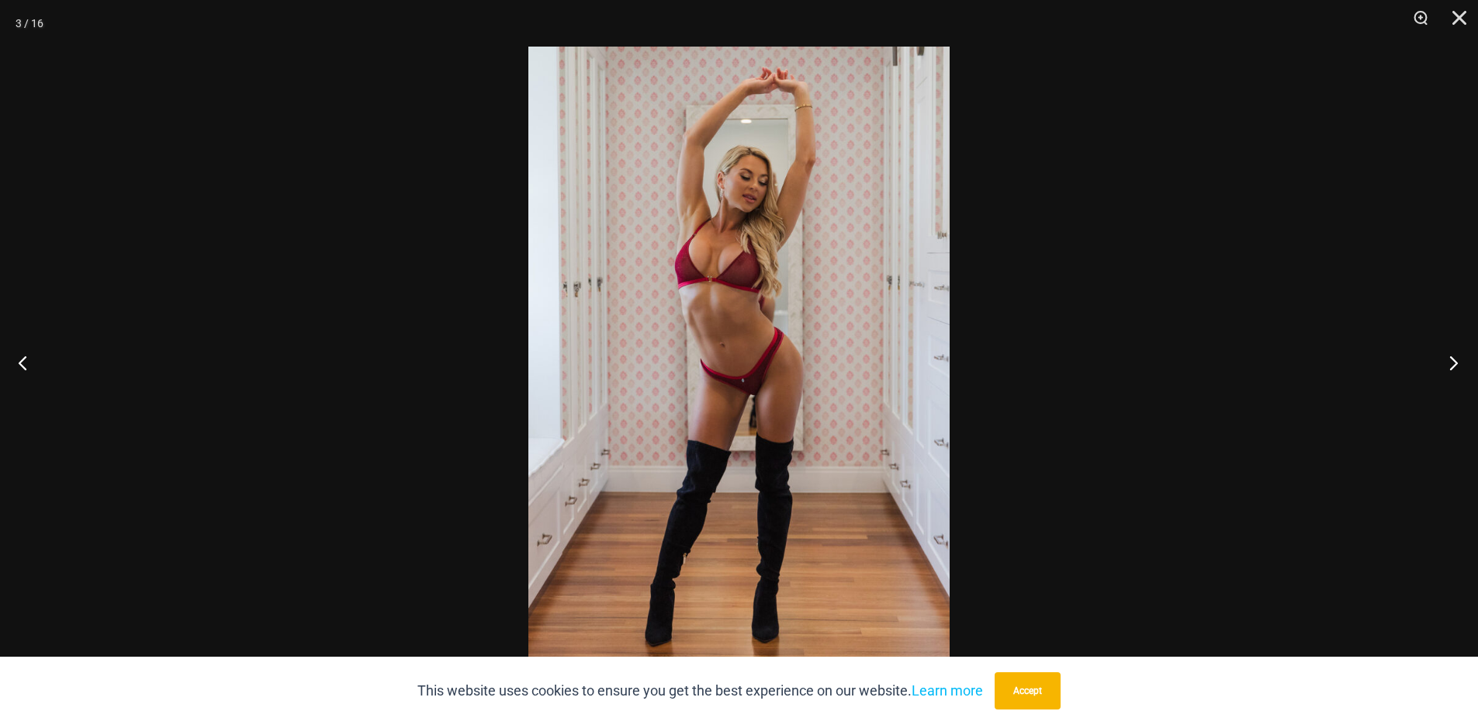
click at [1446, 374] on button "Next" at bounding box center [1449, 363] width 58 height 78
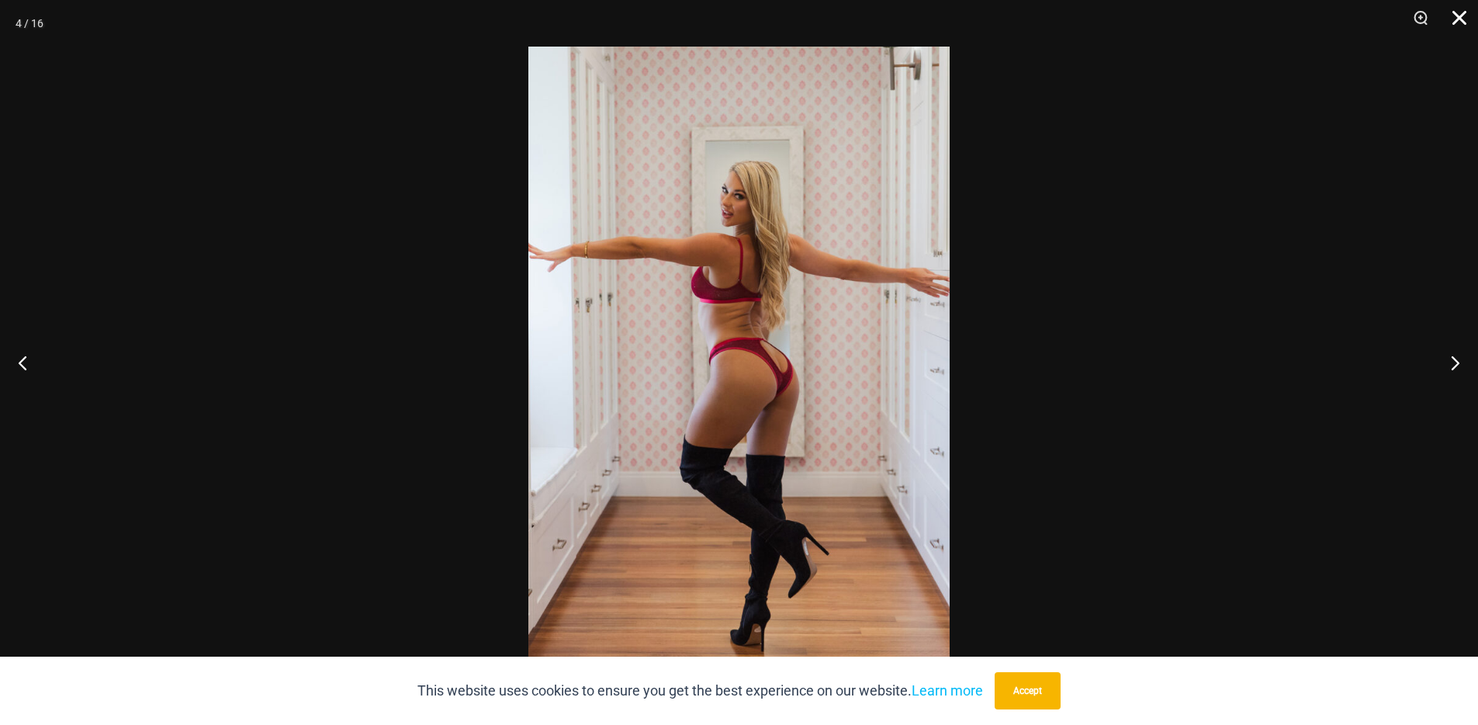
click at [1471, 11] on button "Close" at bounding box center [1454, 23] width 39 height 47
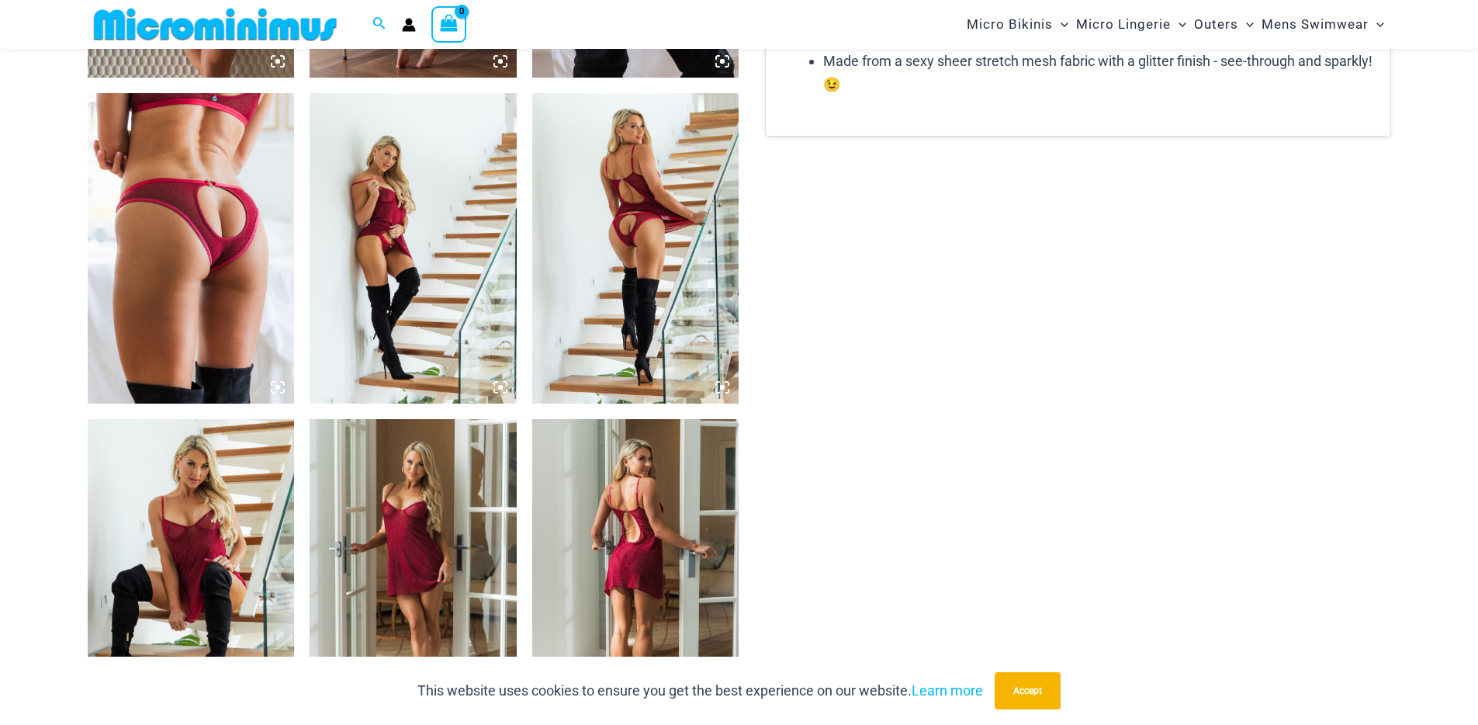
scroll to position [2270, 0]
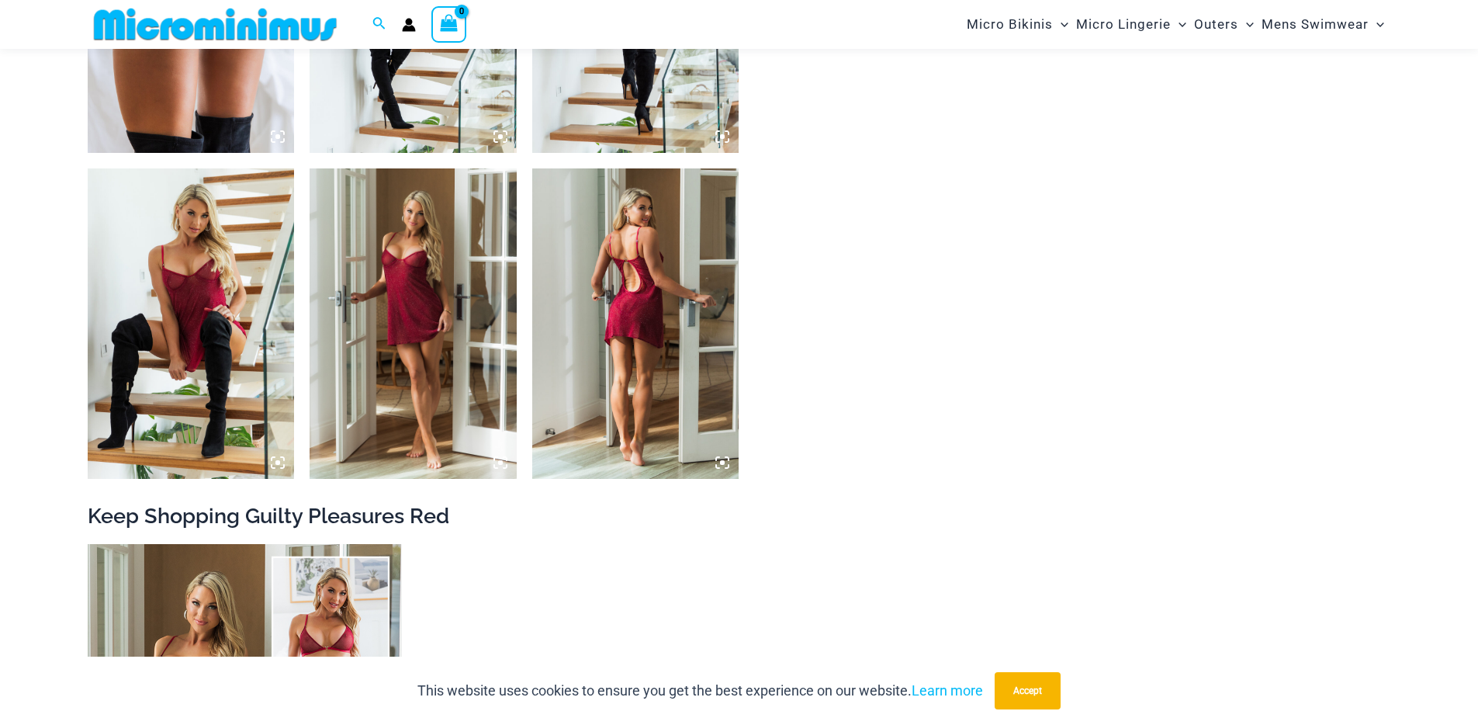
click at [275, 462] on icon at bounding box center [278, 462] width 14 height 14
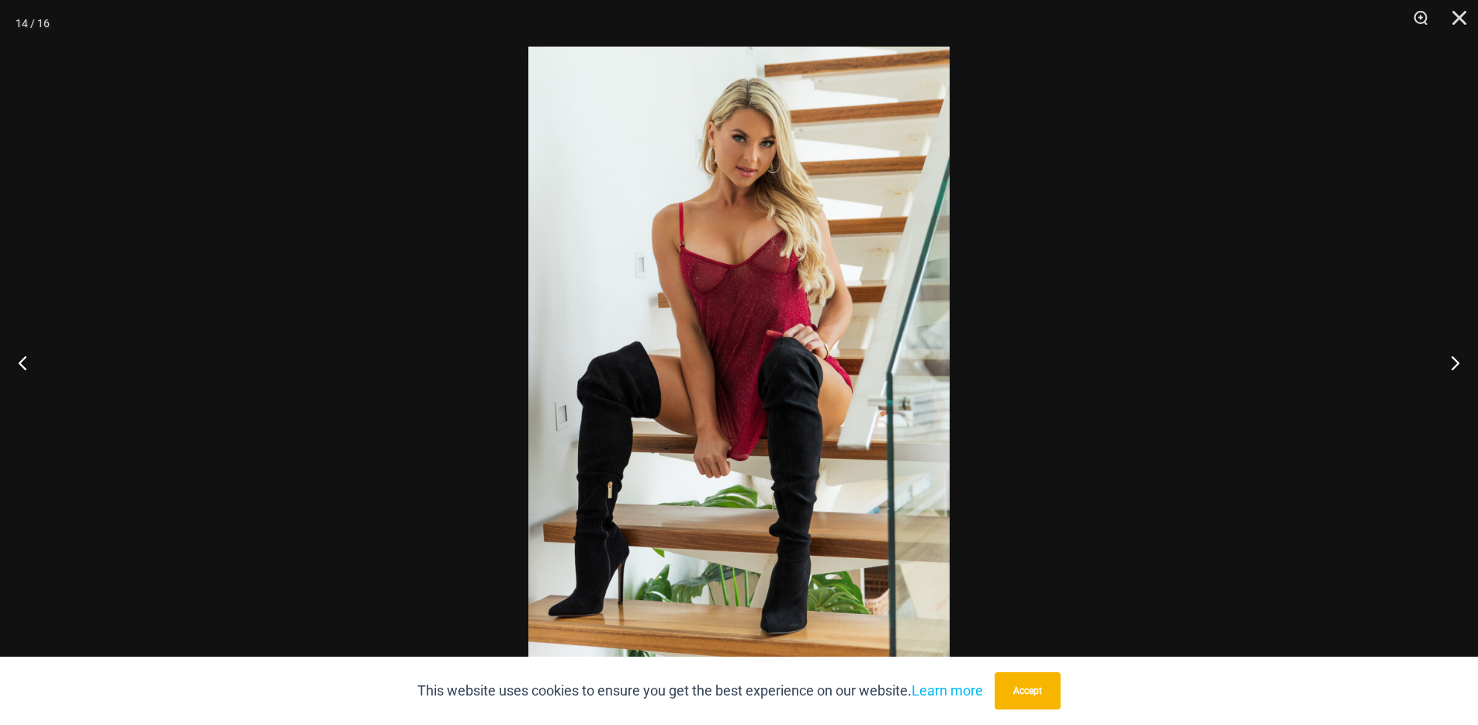
click at [740, 175] on img at bounding box center [738, 363] width 421 height 632
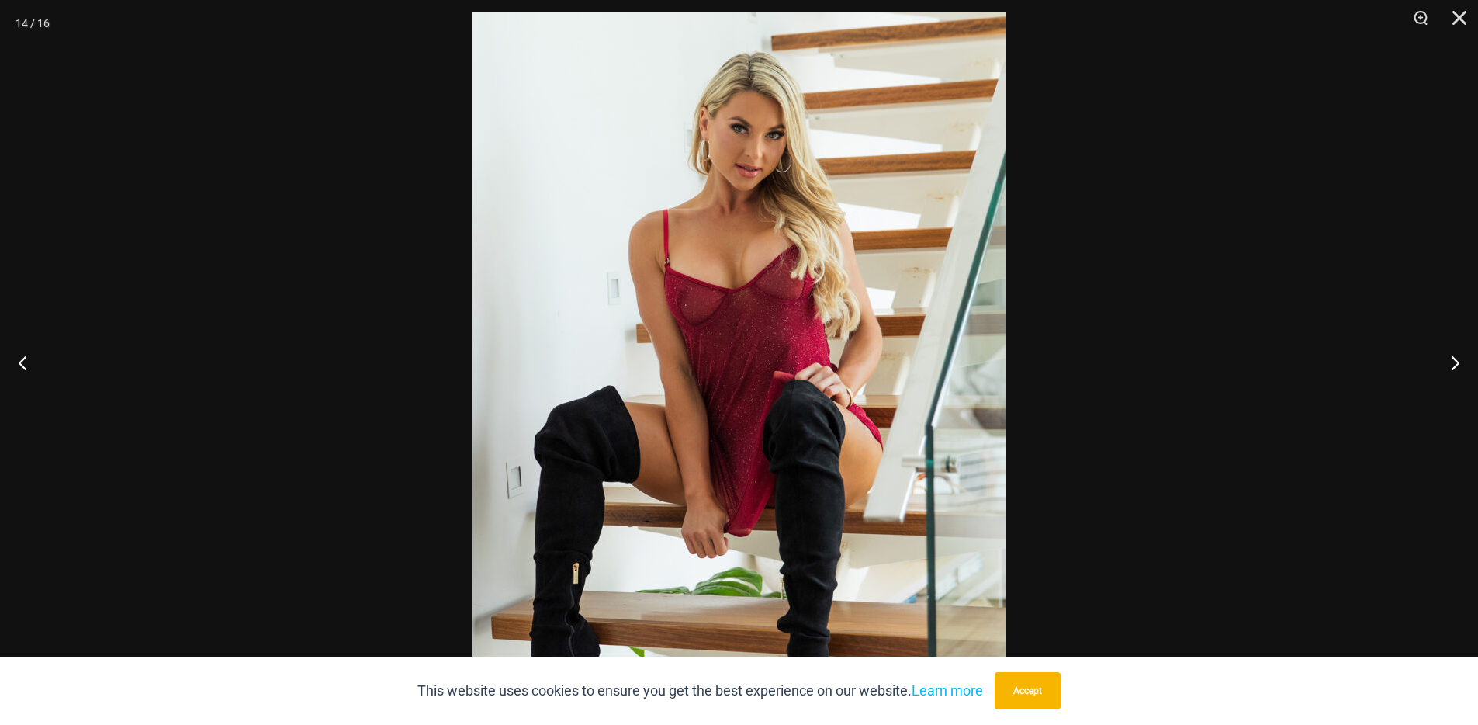
click at [1458, 401] on div at bounding box center [739, 362] width 1478 height 725
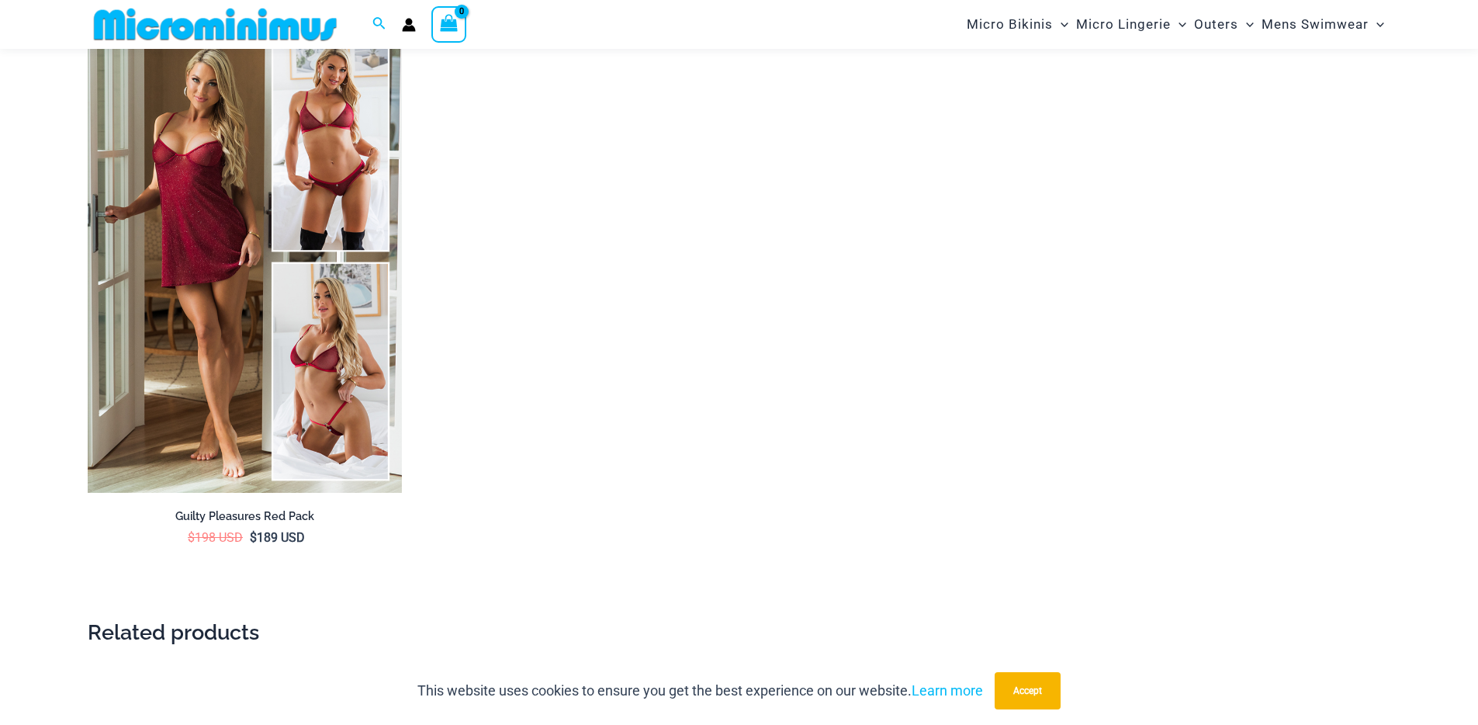
scroll to position [2912, 0]
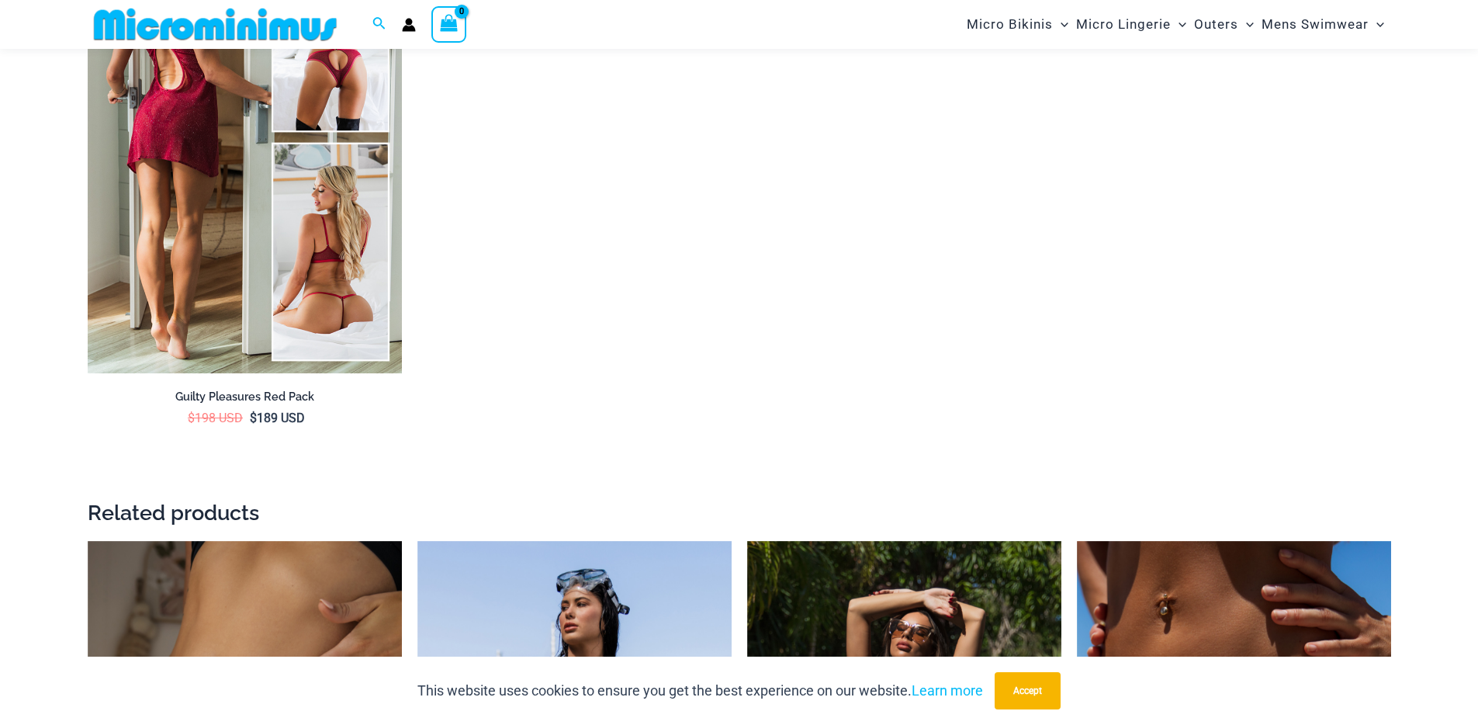
click at [244, 192] on img at bounding box center [245, 137] width 314 height 472
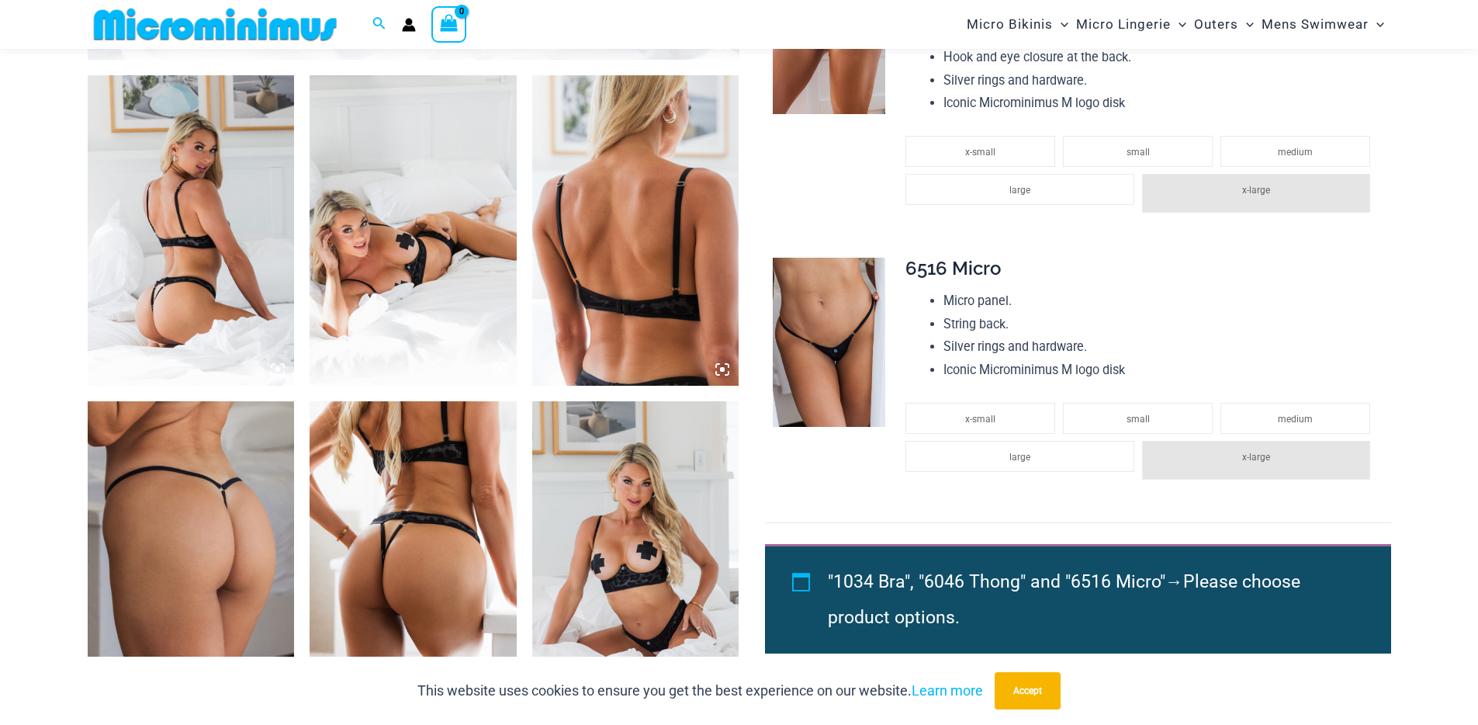
scroll to position [1431, 0]
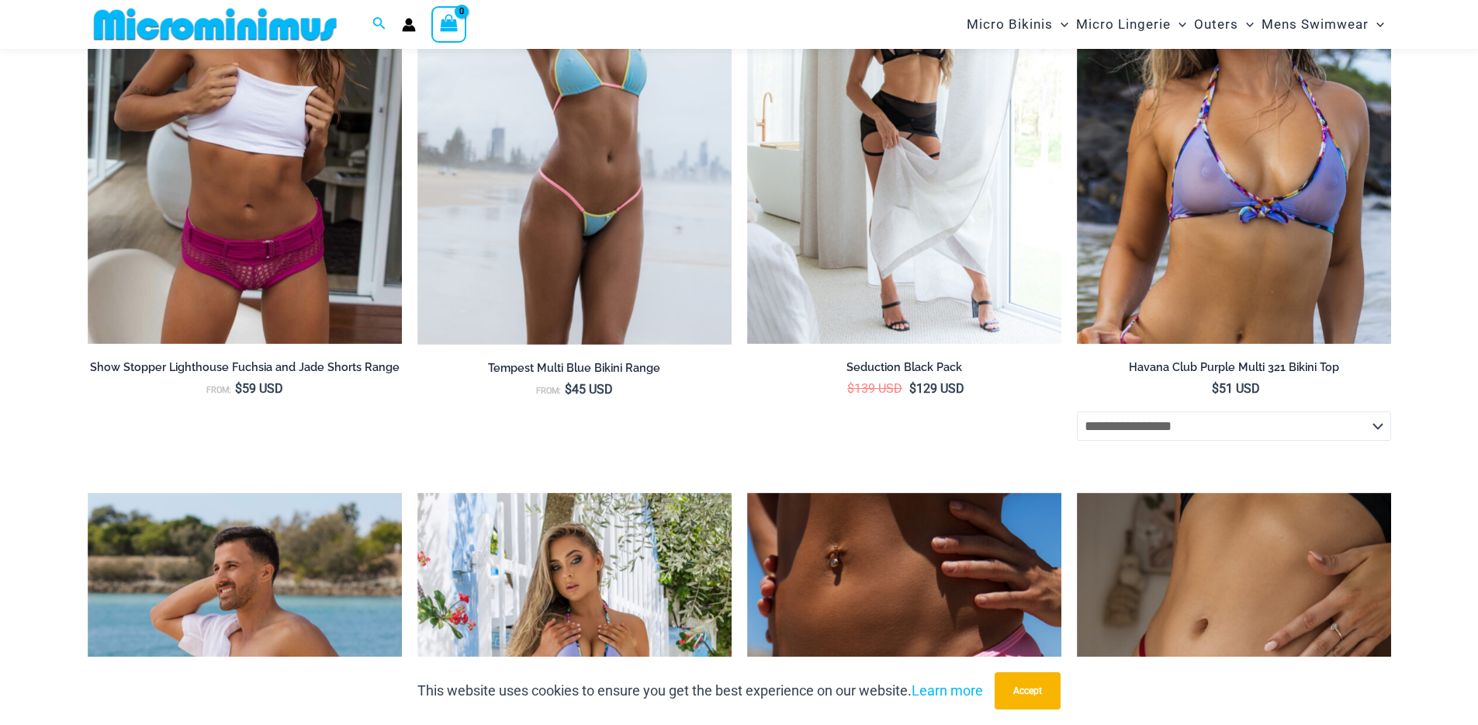
scroll to position [3947, 0]
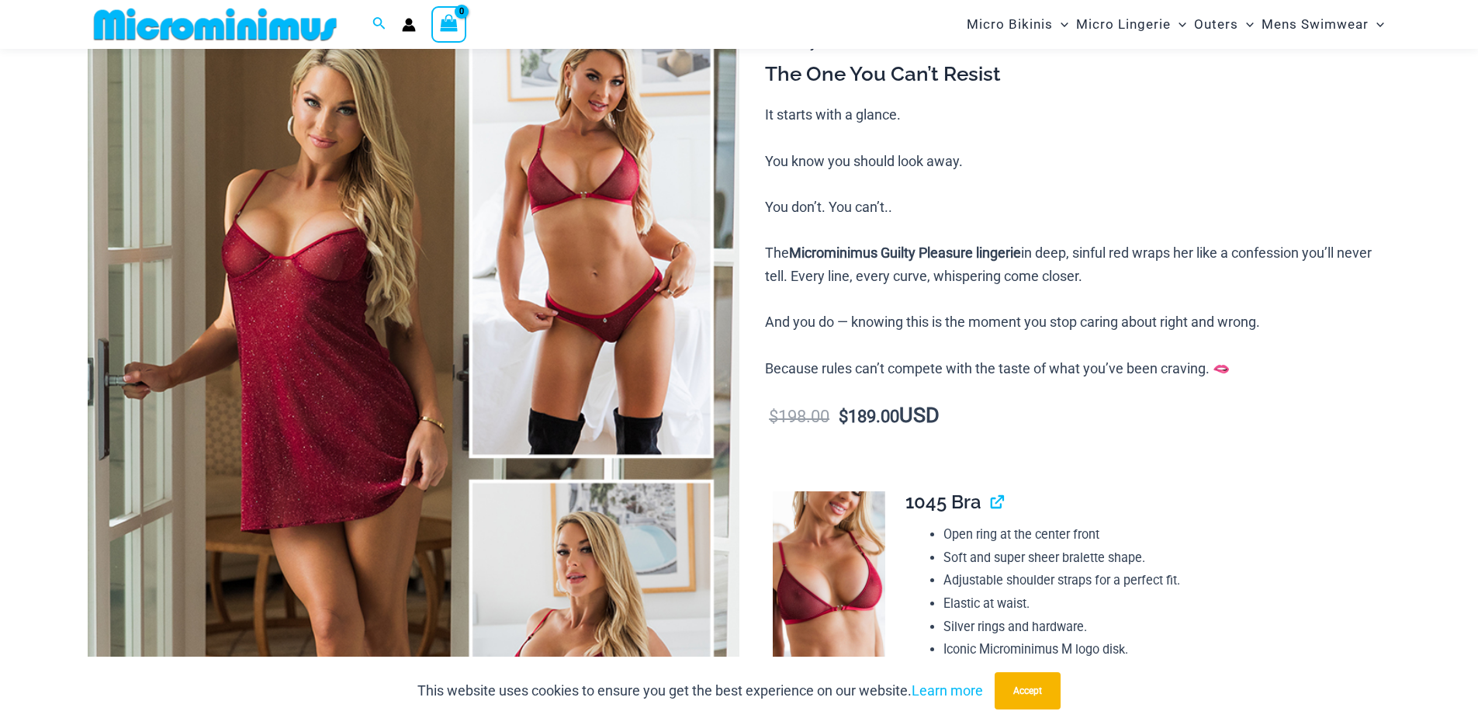
scroll to position [207, 0]
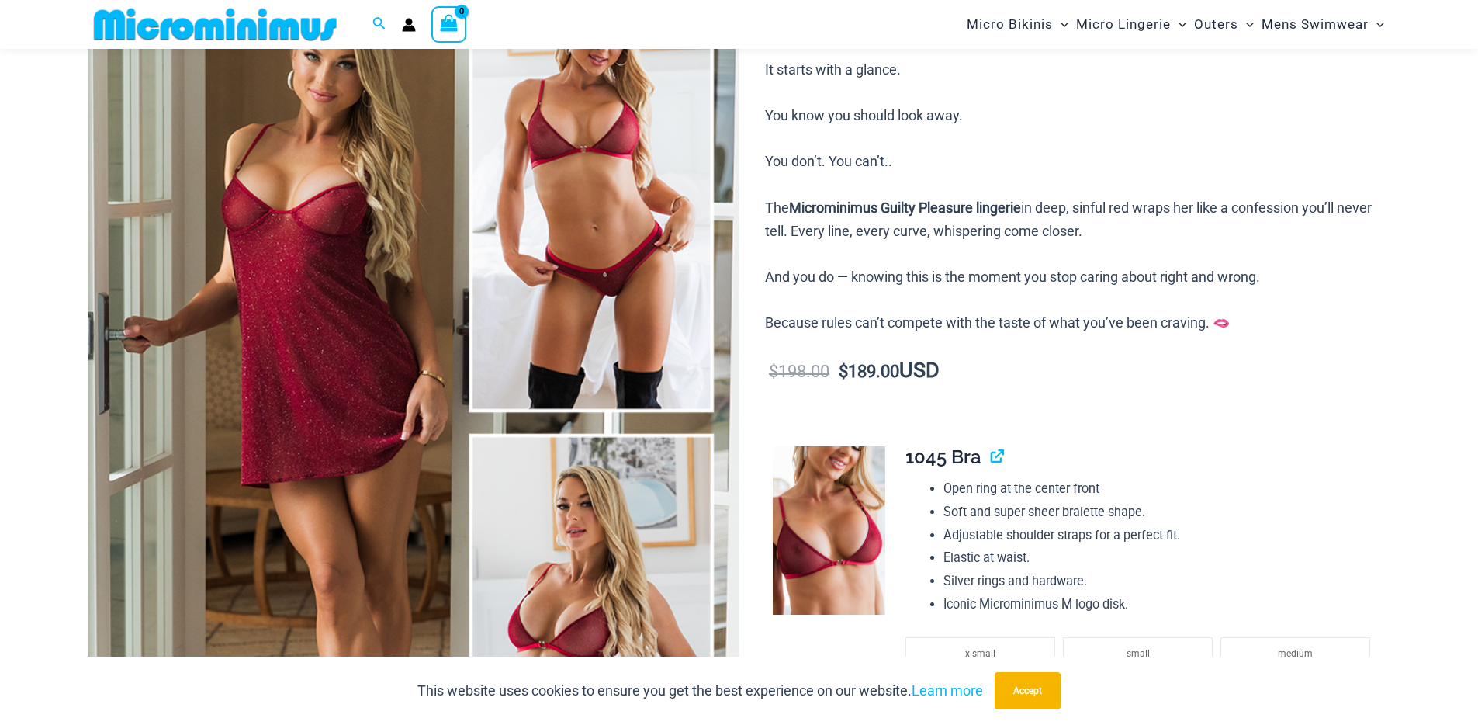
click at [523, 257] on img at bounding box center [414, 423] width 652 height 978
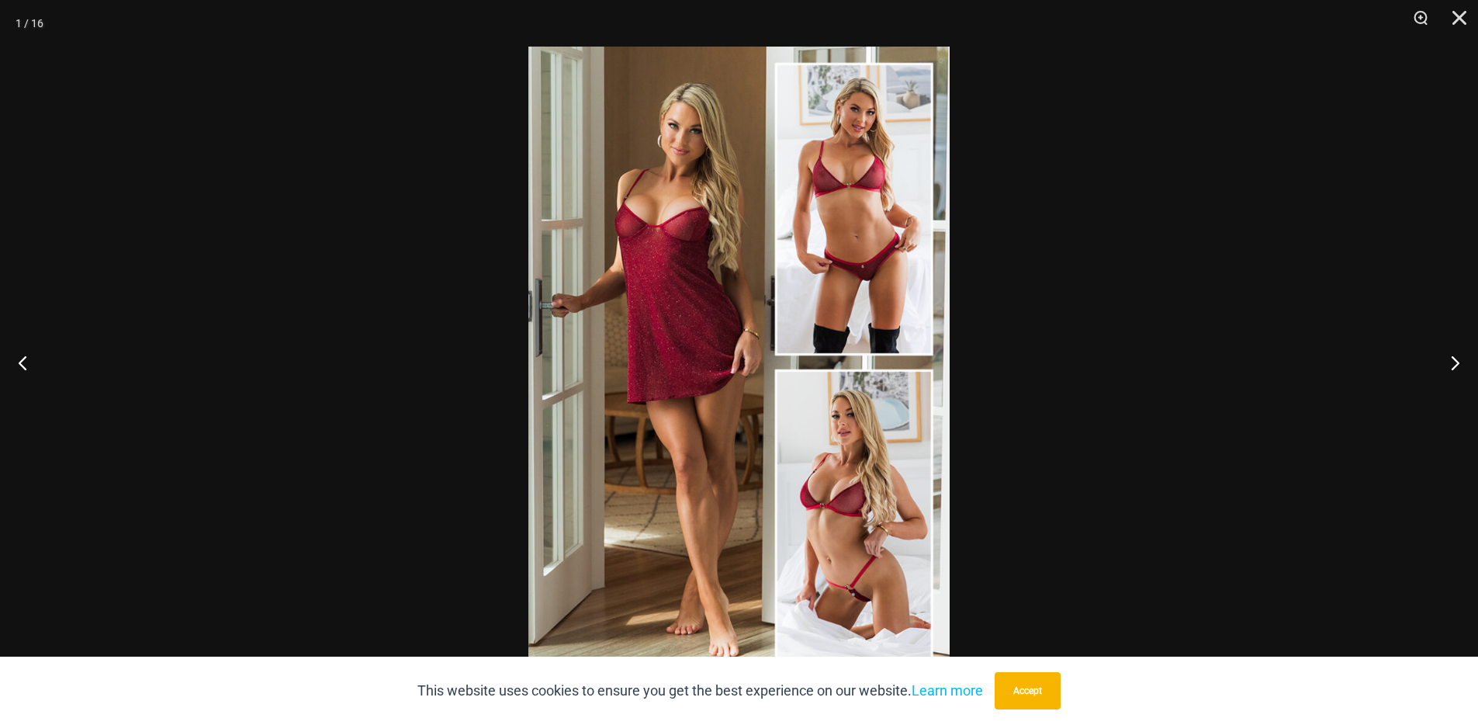
click at [803, 247] on img at bounding box center [738, 363] width 421 height 632
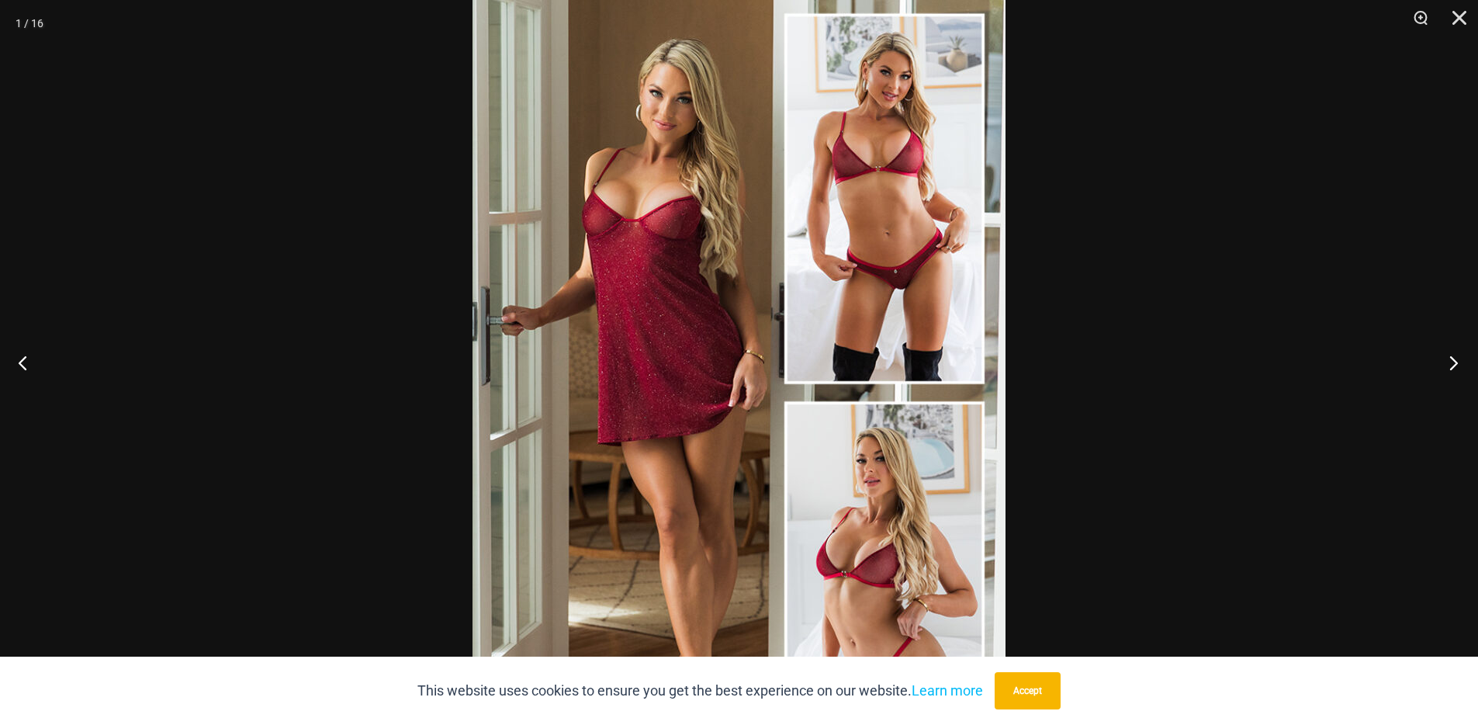
click at [1450, 354] on button "Next" at bounding box center [1449, 363] width 58 height 78
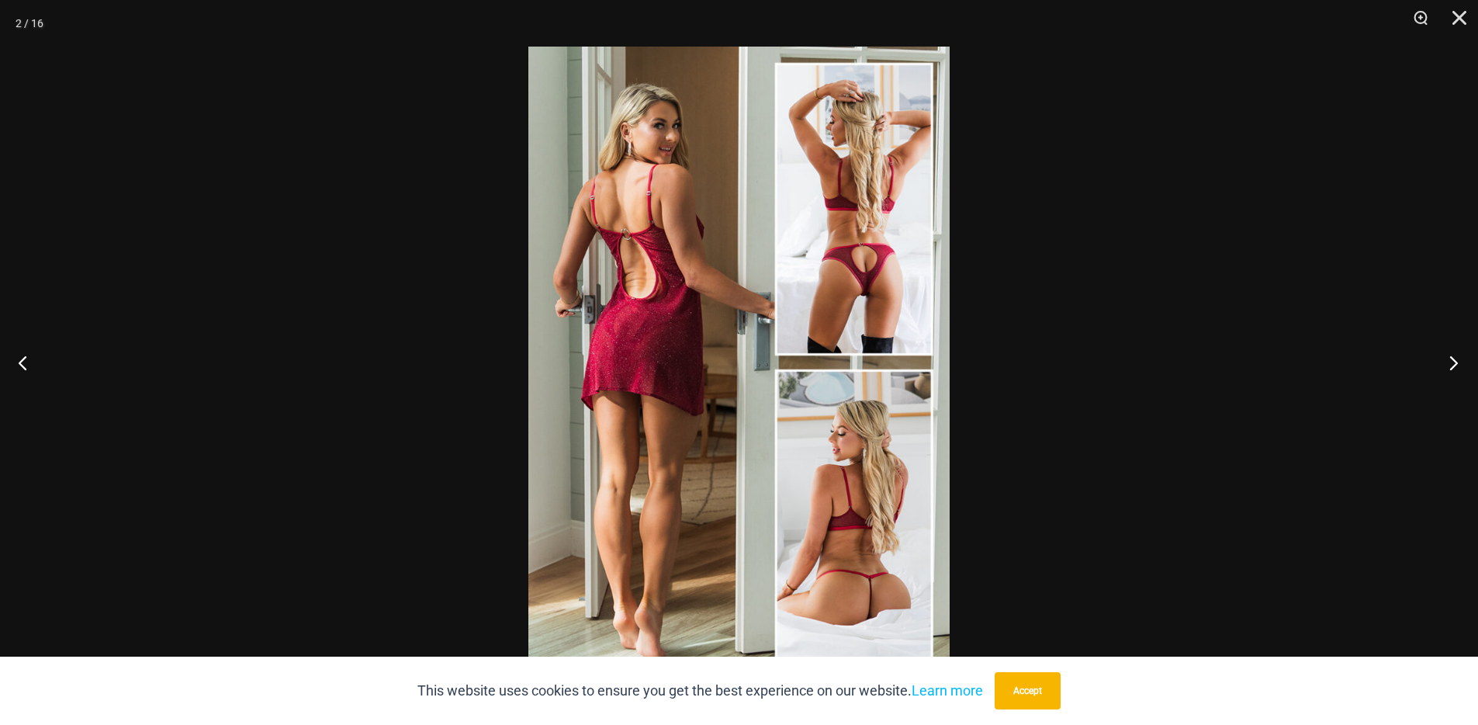
click at [1450, 354] on button "Next" at bounding box center [1449, 363] width 58 height 78
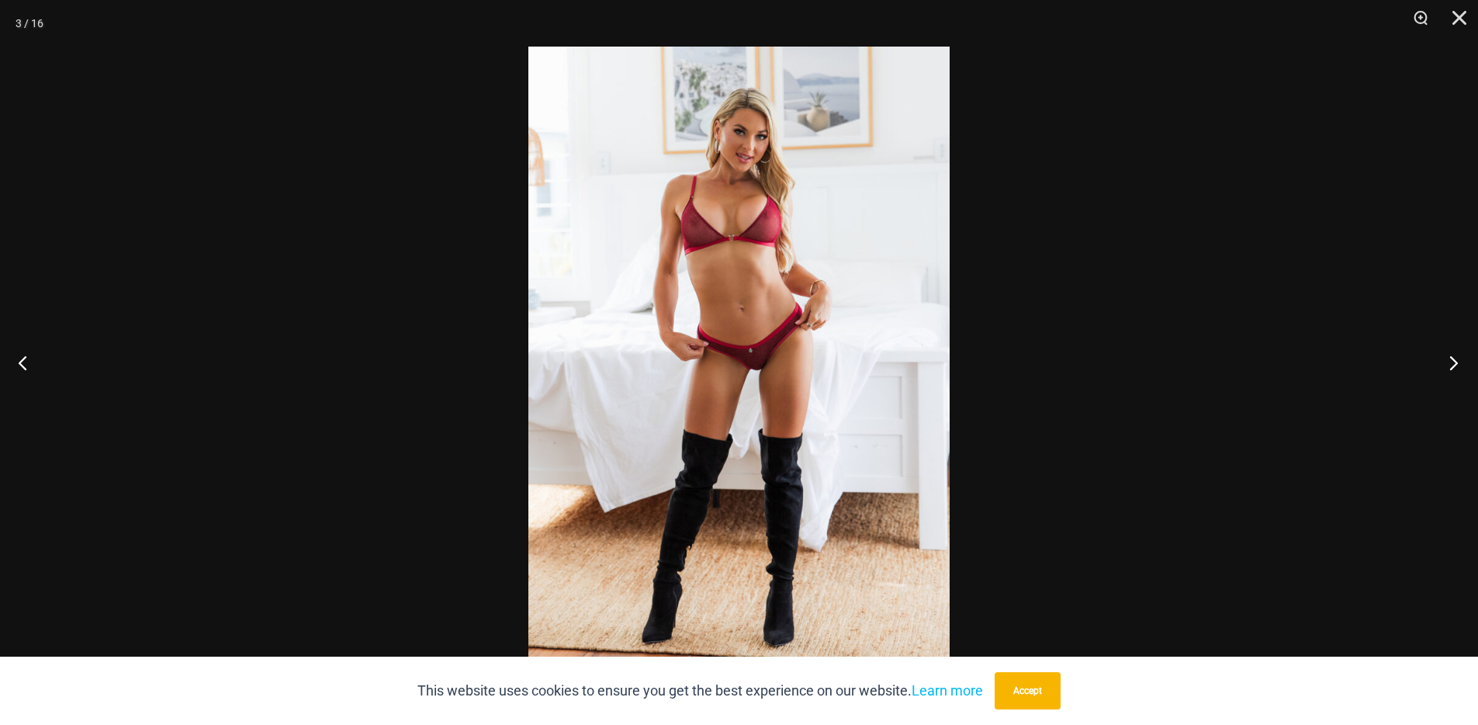
click at [1460, 354] on button "Next" at bounding box center [1449, 363] width 58 height 78
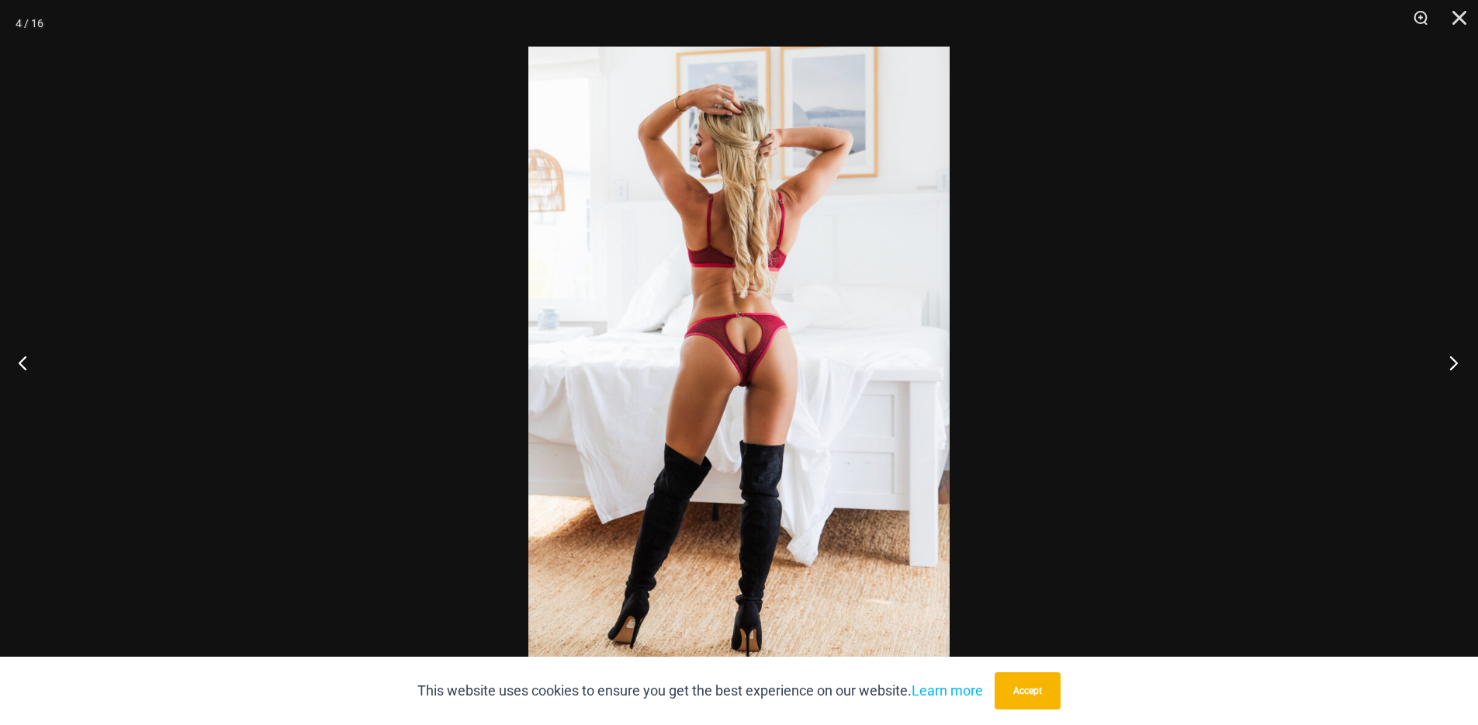
click at [1460, 354] on button "Next" at bounding box center [1449, 363] width 58 height 78
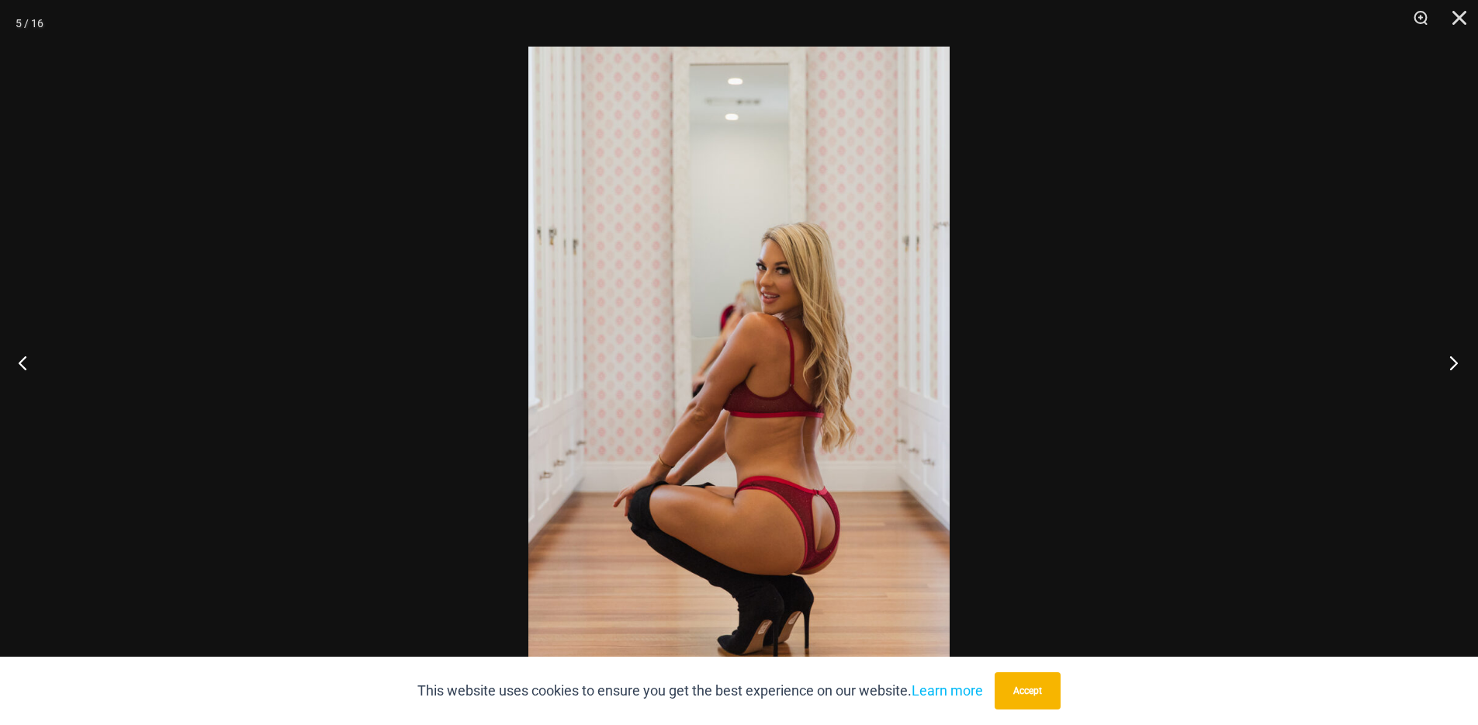
click at [1460, 354] on button "Next" at bounding box center [1449, 363] width 58 height 78
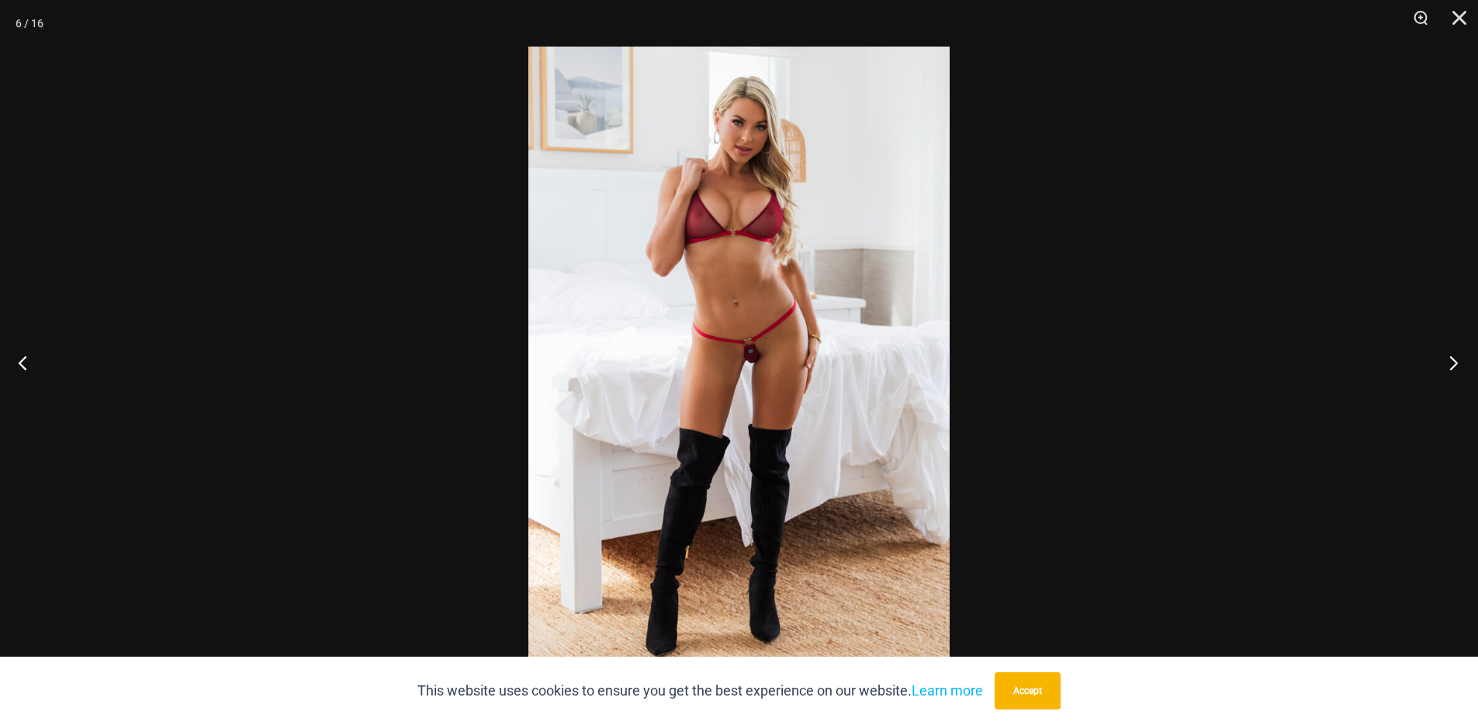
click at [1460, 354] on button "Next" at bounding box center [1449, 363] width 58 height 78
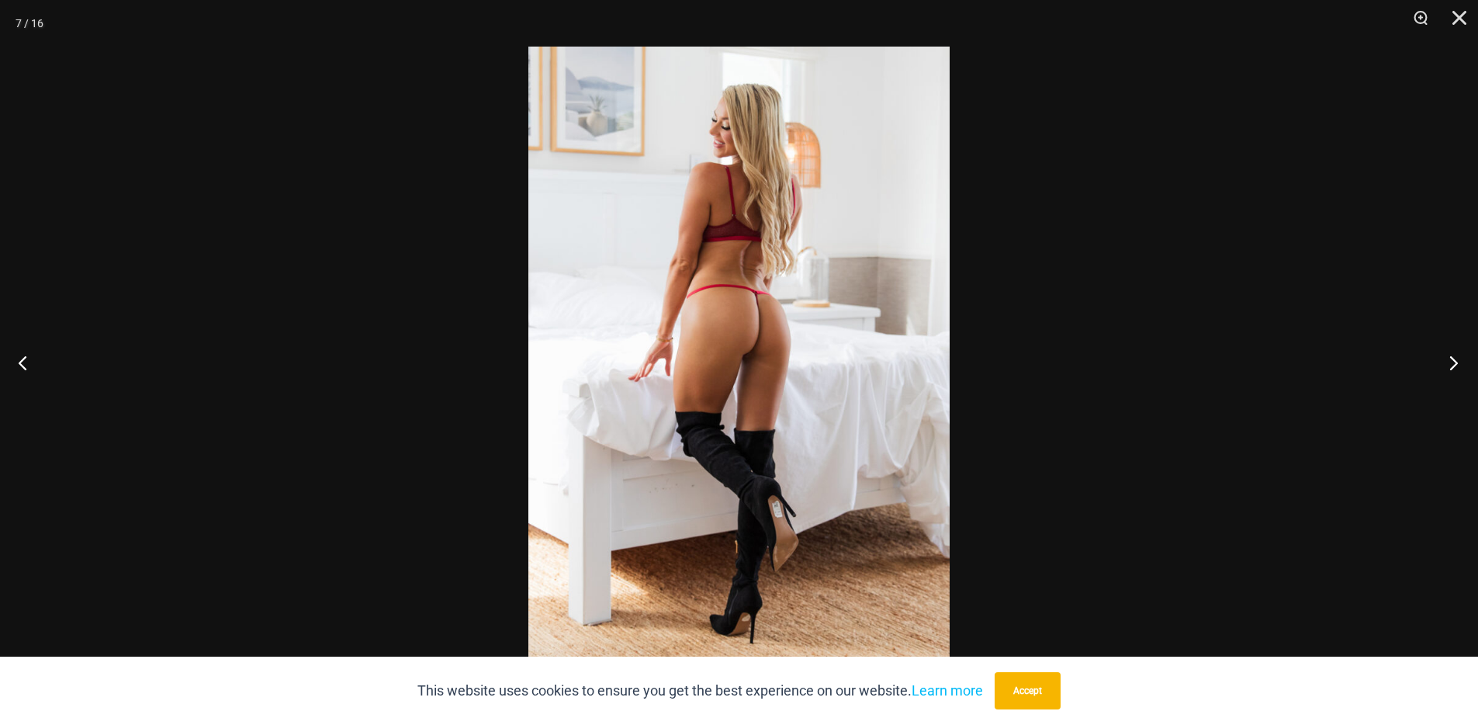
click at [1460, 354] on button "Next" at bounding box center [1449, 363] width 58 height 78
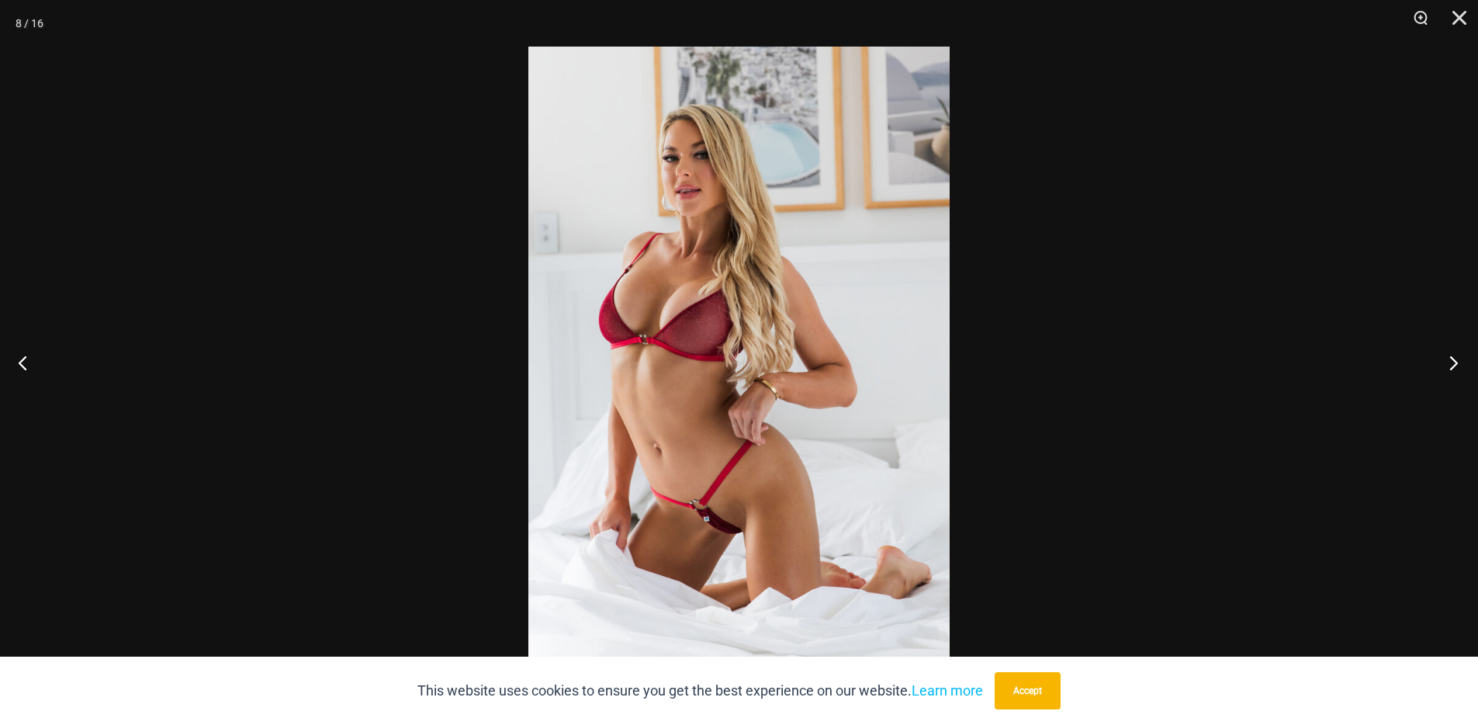
click at [1460, 354] on button "Next" at bounding box center [1449, 363] width 58 height 78
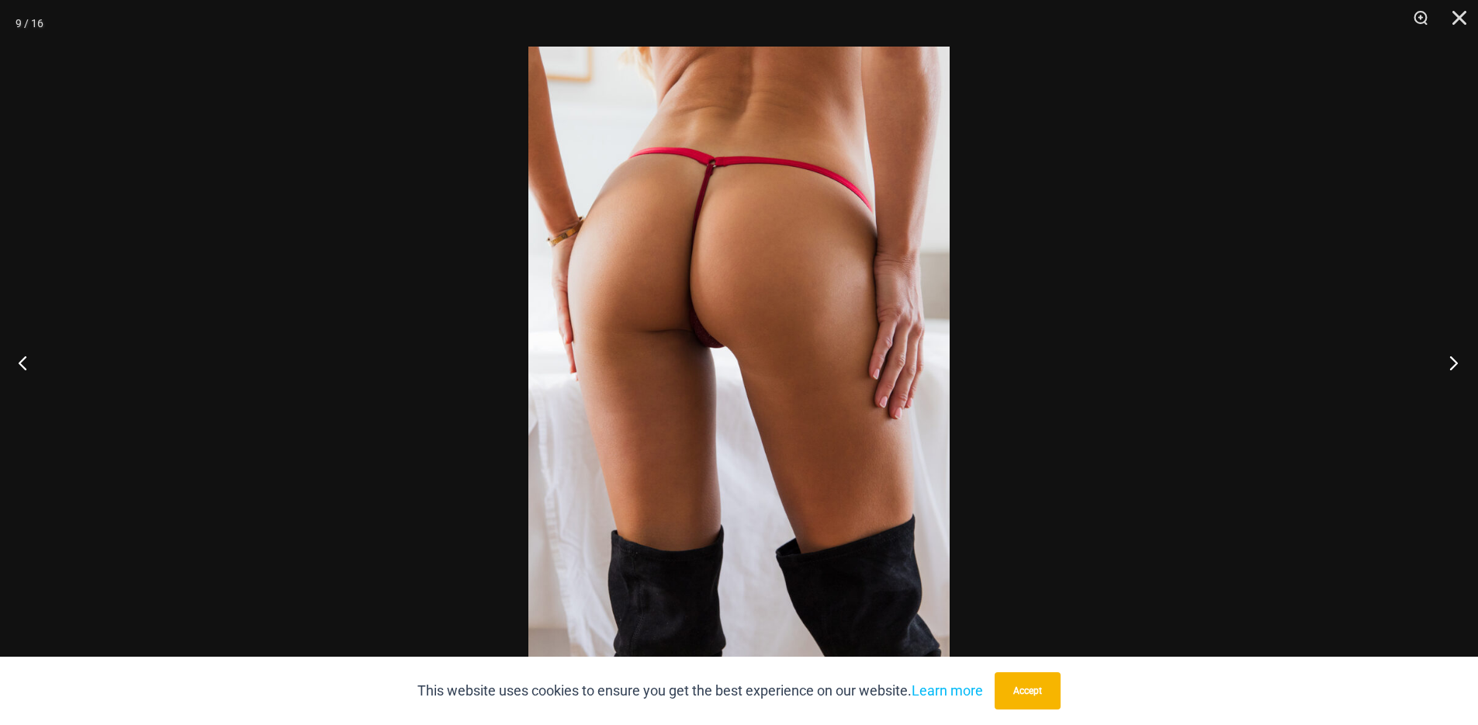
click at [1460, 354] on button "Next" at bounding box center [1449, 363] width 58 height 78
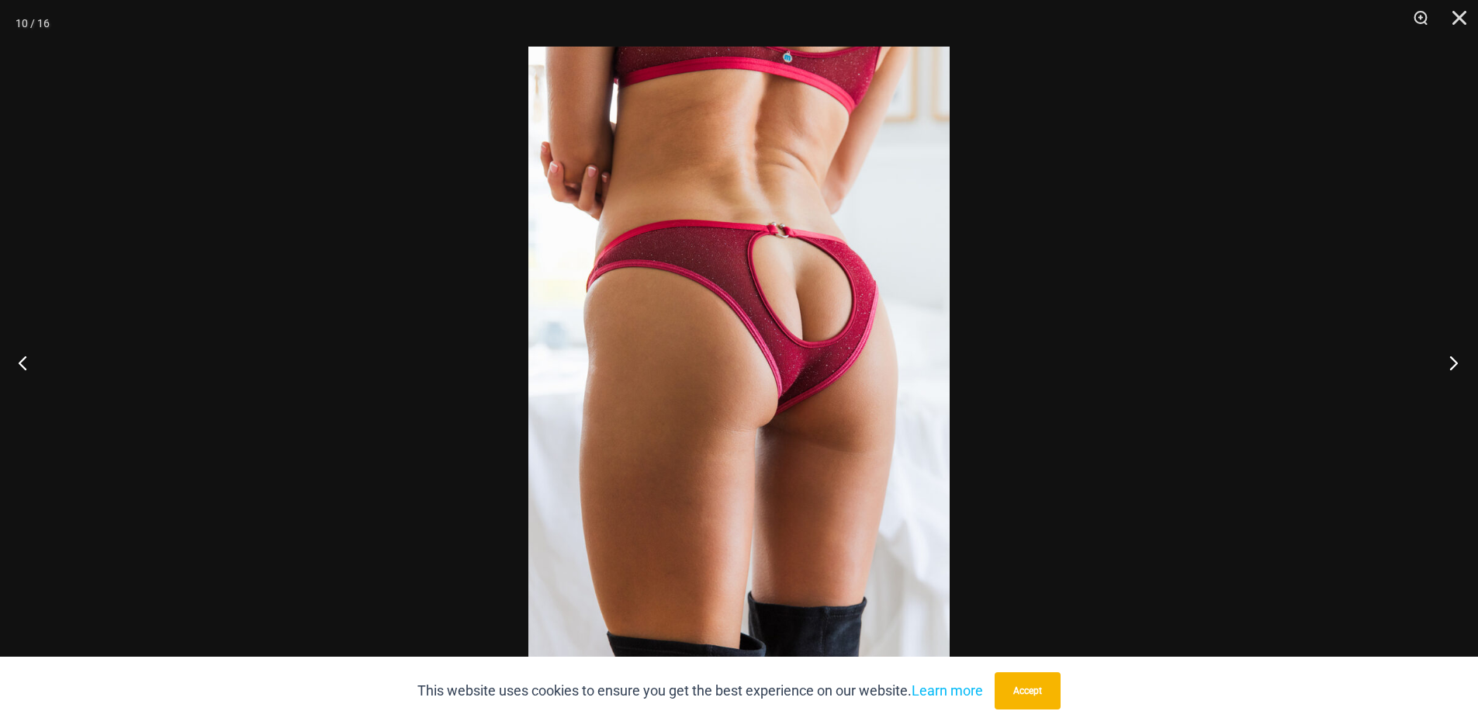
click at [1460, 354] on button "Next" at bounding box center [1449, 363] width 58 height 78
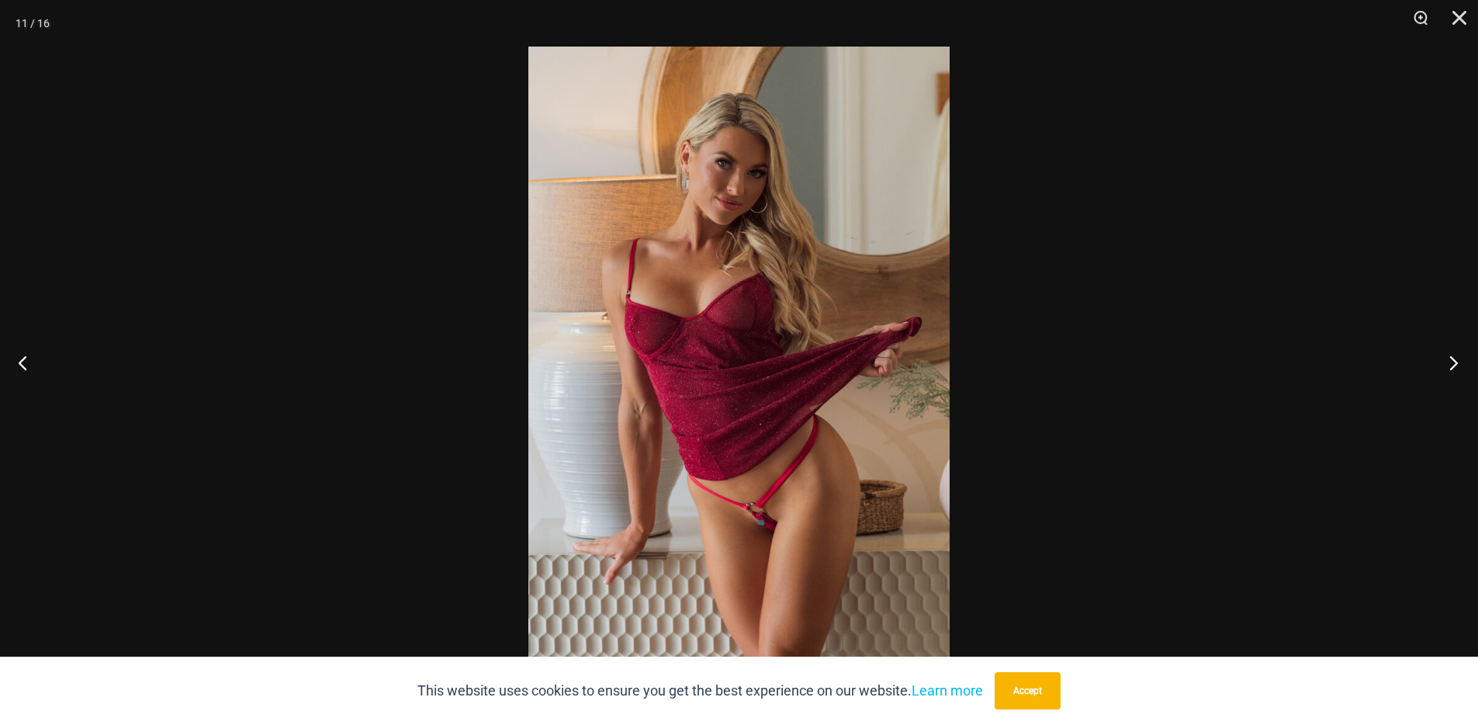
click at [1460, 354] on button "Next" at bounding box center [1449, 363] width 58 height 78
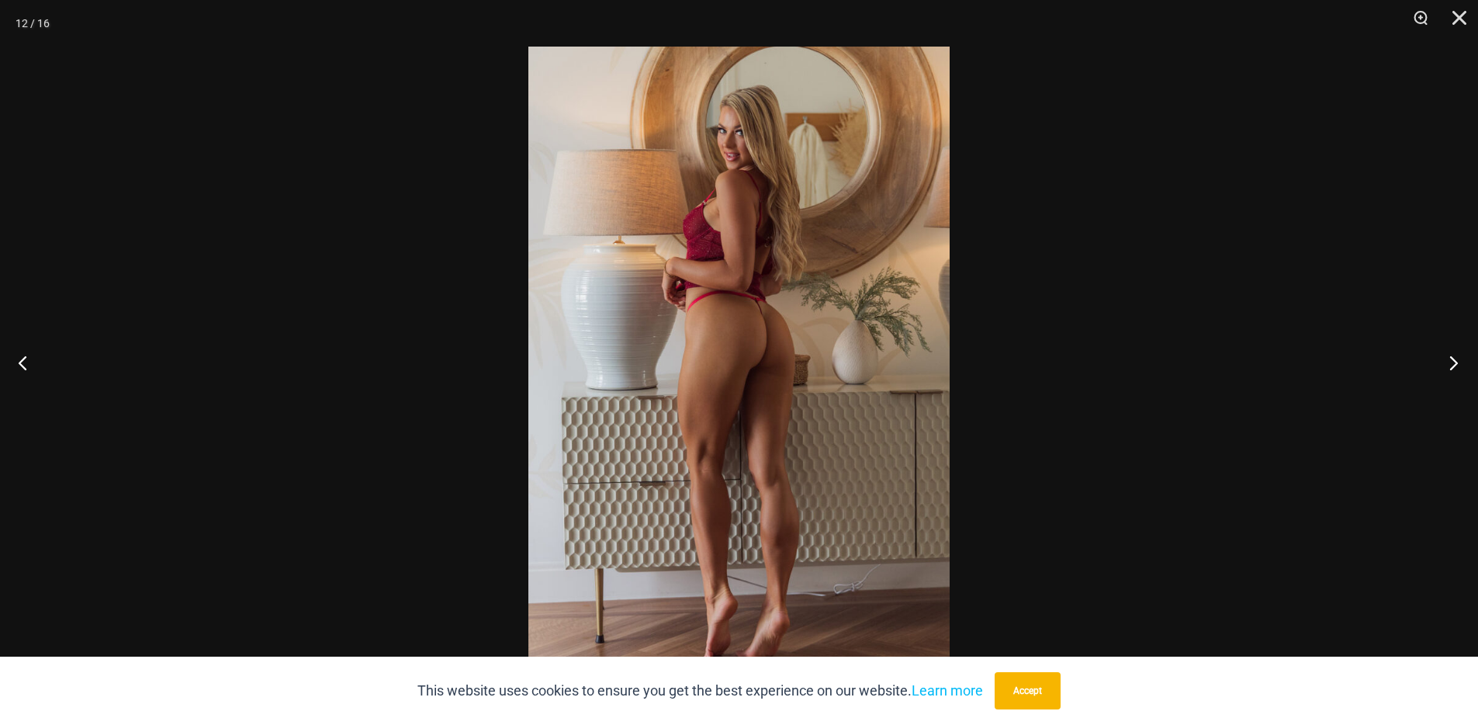
click at [1460, 354] on button "Next" at bounding box center [1449, 363] width 58 height 78
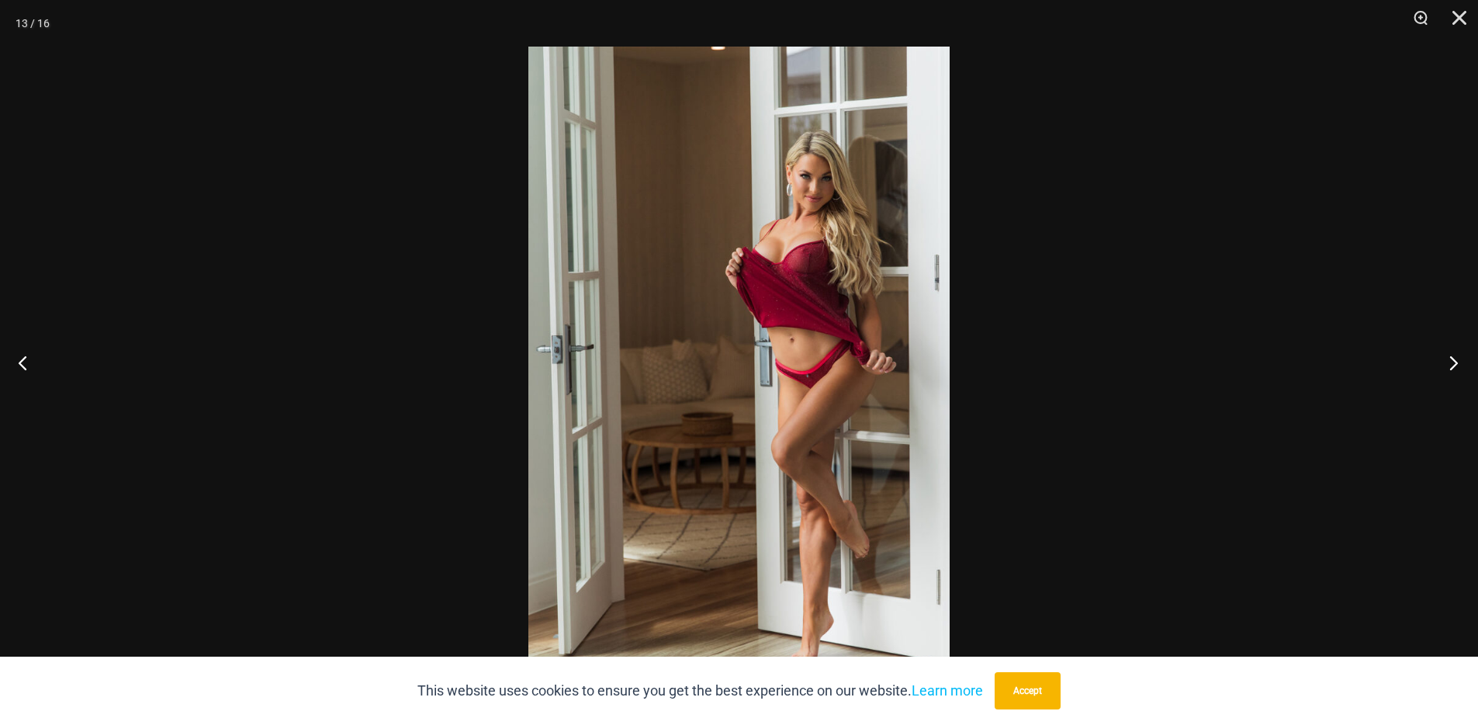
click at [1460, 354] on button "Next" at bounding box center [1449, 363] width 58 height 78
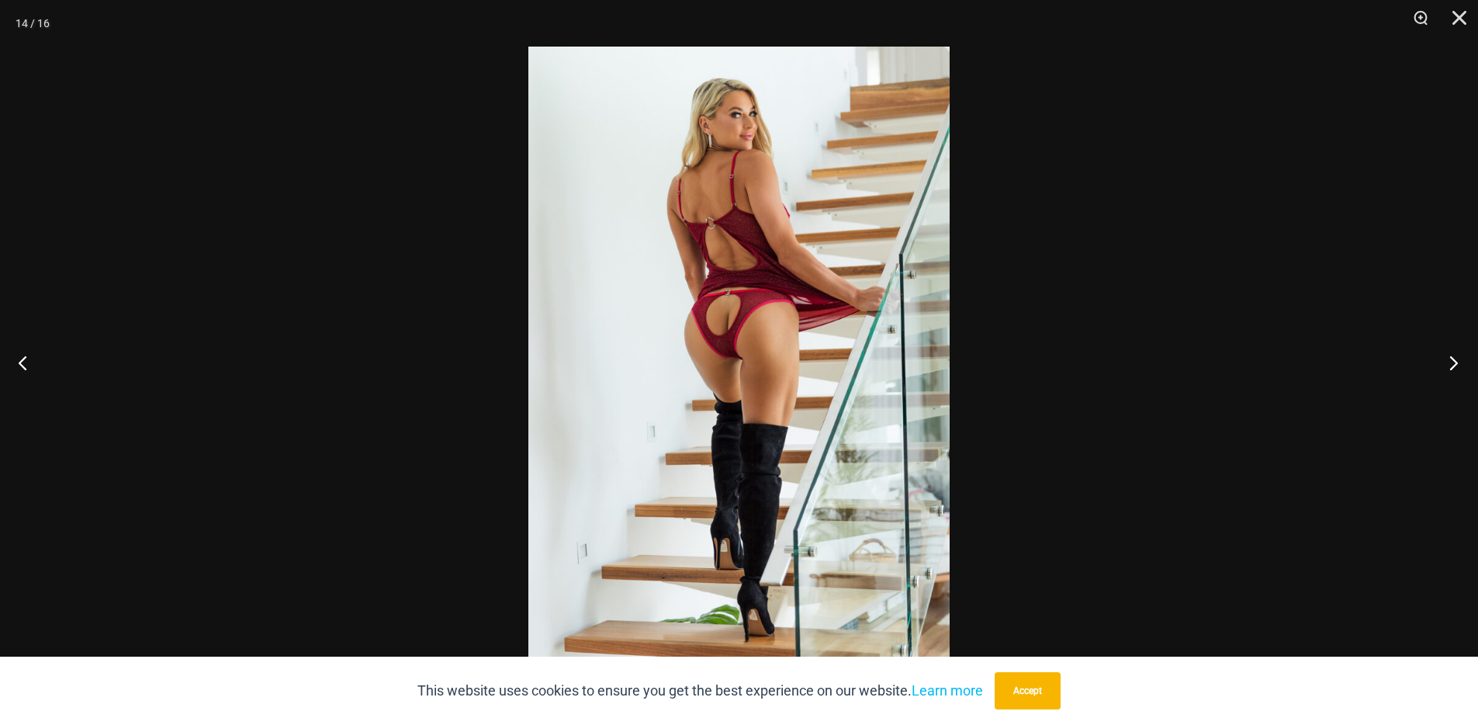
click at [1460, 354] on button "Next" at bounding box center [1449, 363] width 58 height 78
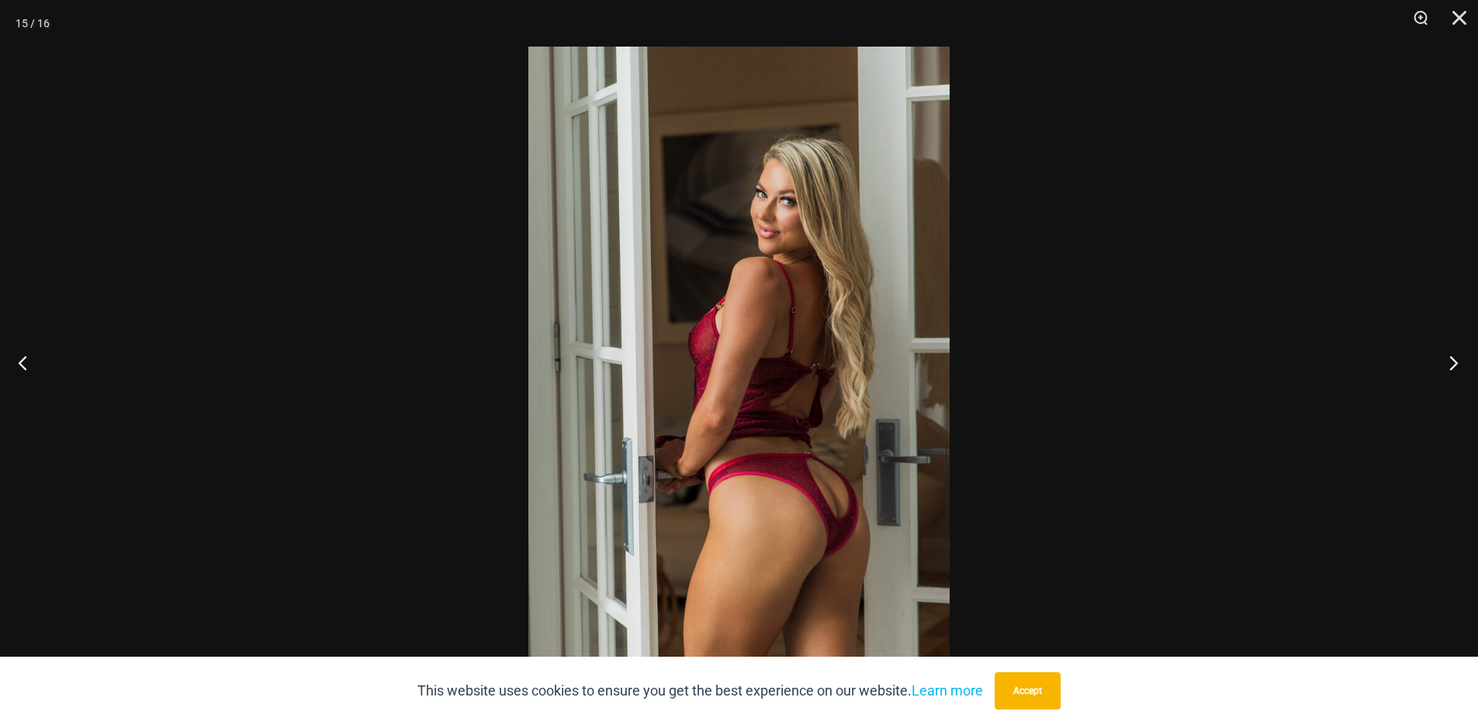
click at [1460, 354] on button "Next" at bounding box center [1449, 363] width 58 height 78
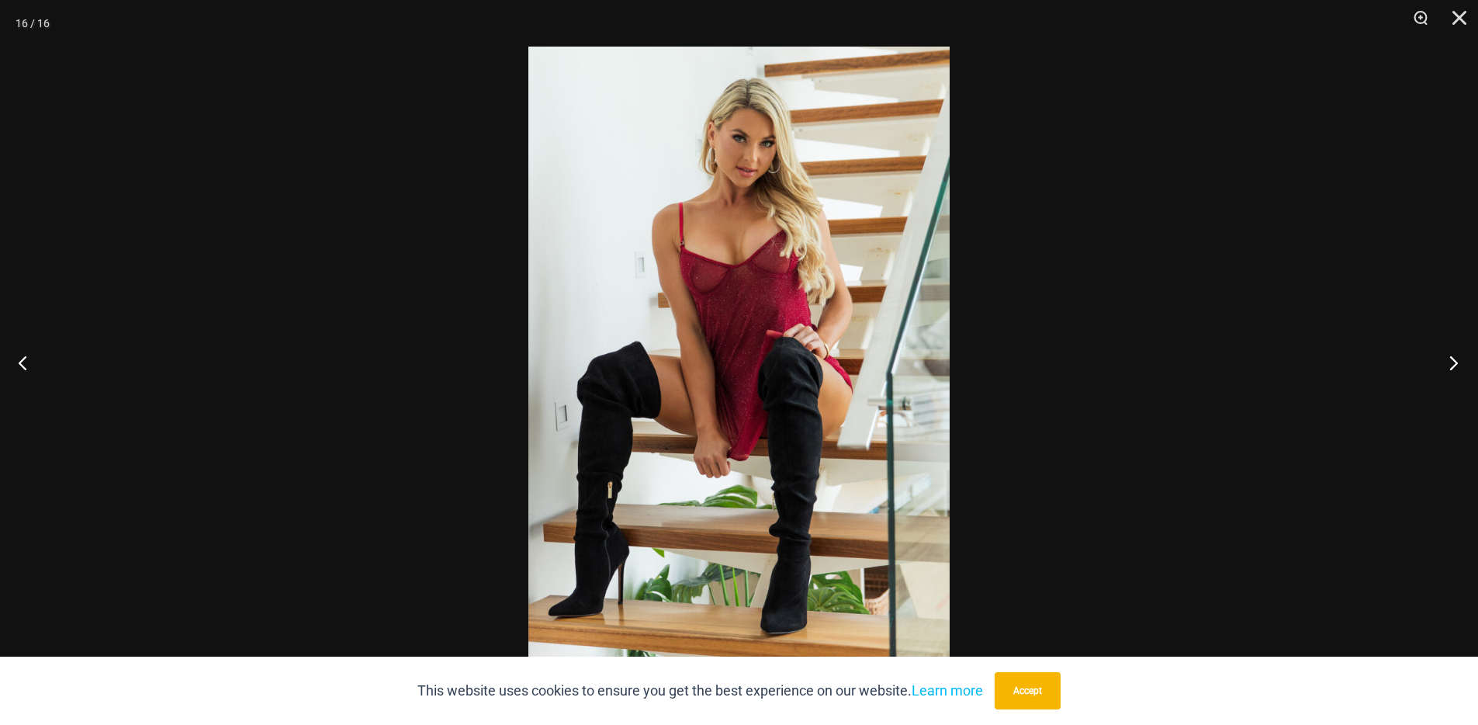
click at [1460, 354] on button "Next" at bounding box center [1449, 363] width 58 height 78
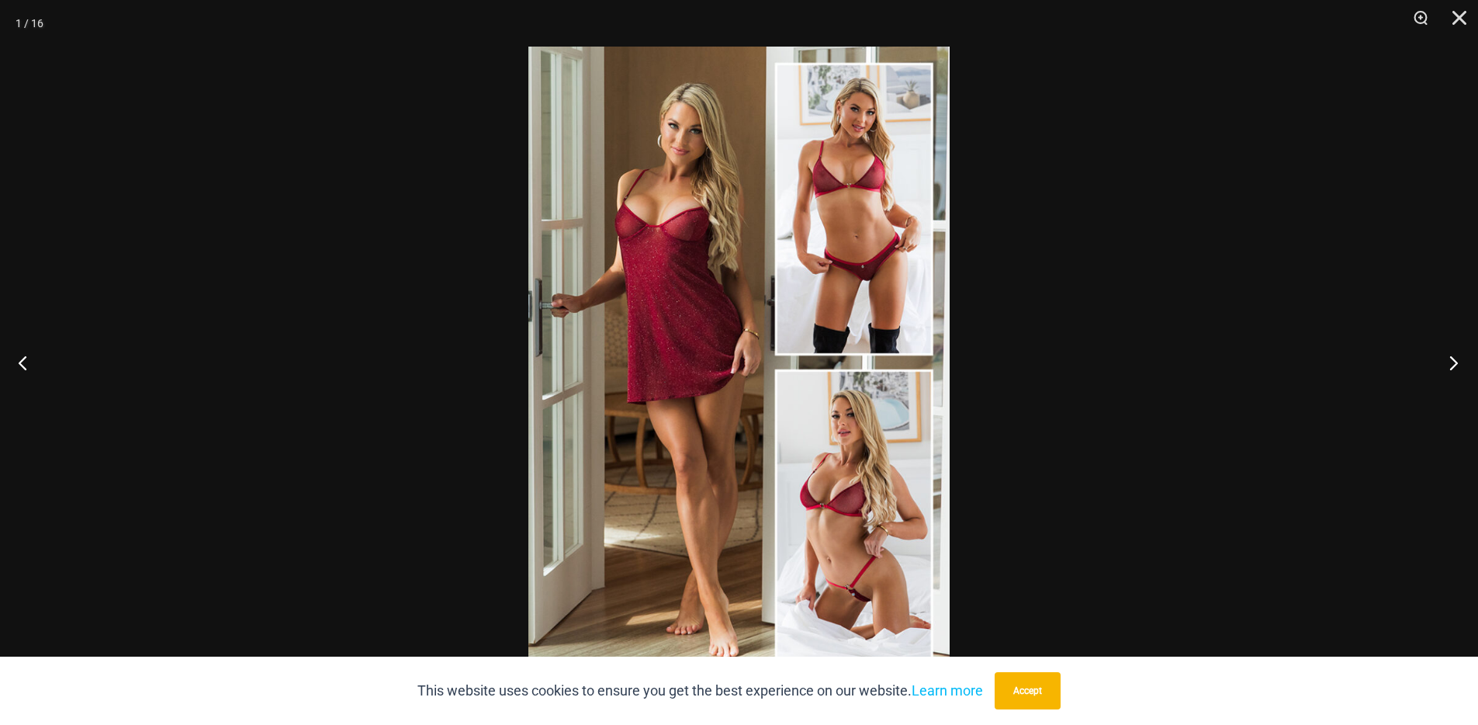
click at [1460, 354] on button "Next" at bounding box center [1449, 363] width 58 height 78
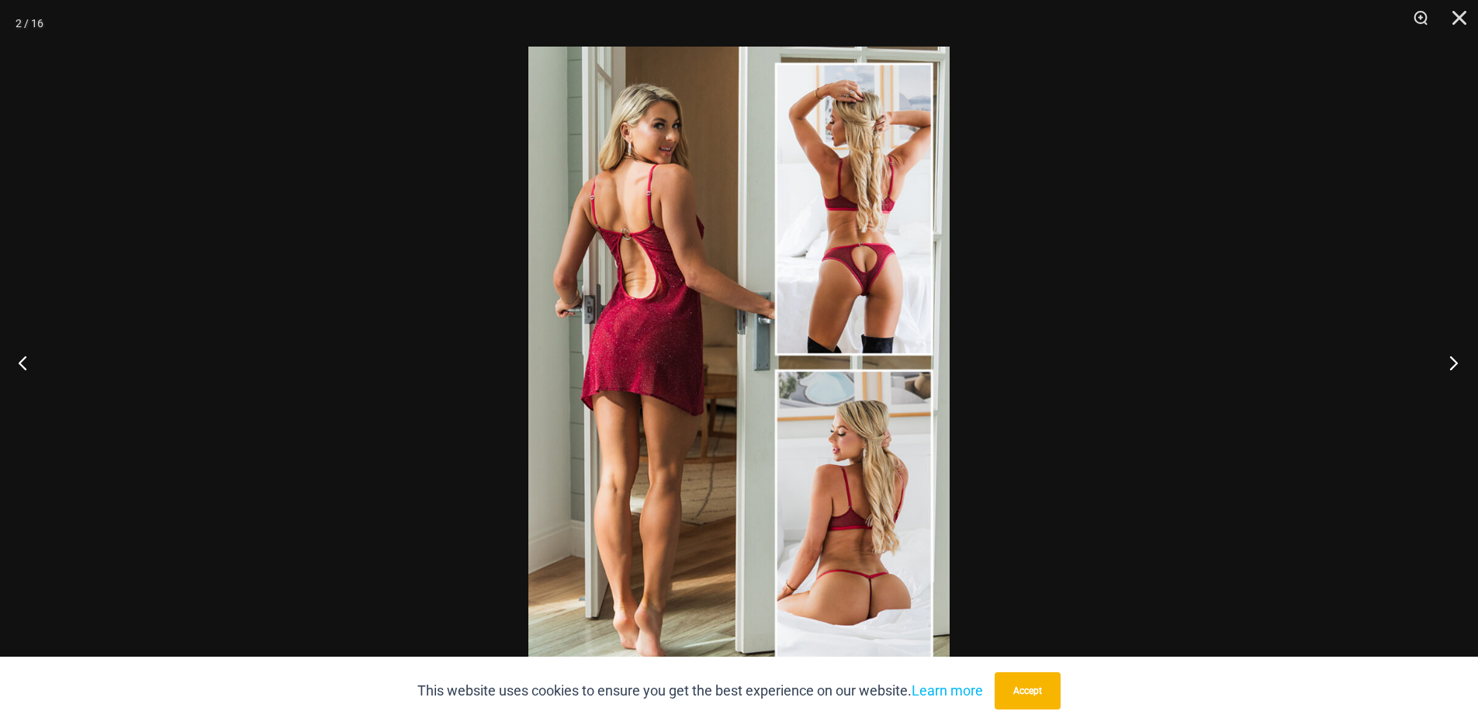
click at [1460, 354] on button "Next" at bounding box center [1449, 363] width 58 height 78
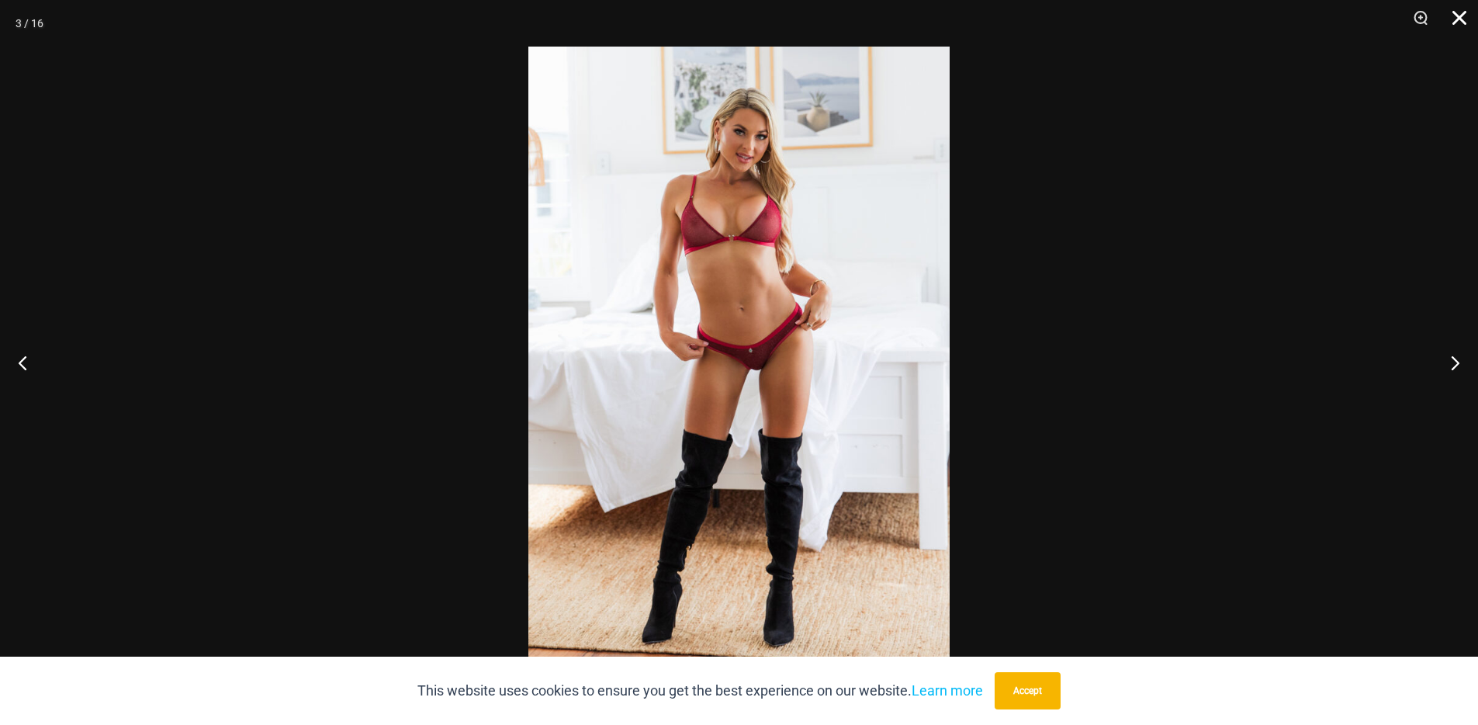
click at [1459, 22] on button "Close" at bounding box center [1454, 23] width 39 height 47
